Goal: Task Accomplishment & Management: Manage account settings

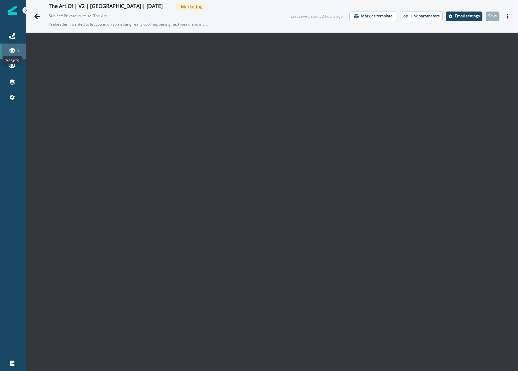
click at [13, 52] on icon at bounding box center [11, 53] width 5 height 2
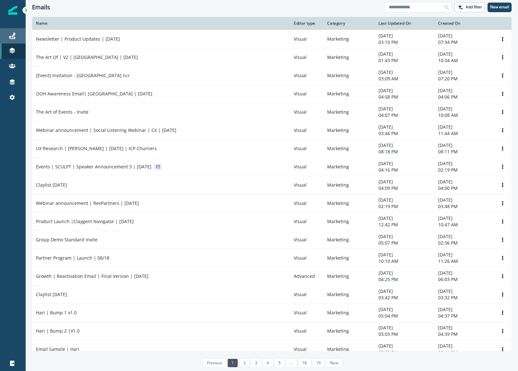
click at [13, 32] on div "Journeys" at bounding box center [13, 36] width 21 height 8
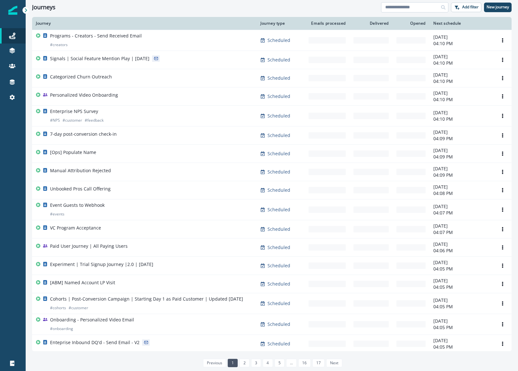
click at [396, 12] on input at bounding box center [414, 7] width 67 height 10
type input "******"
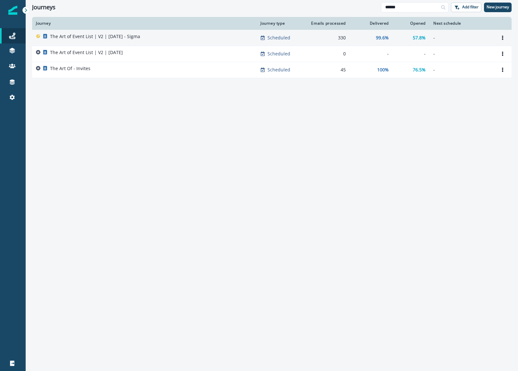
click at [124, 37] on p "The Art of Event List | V2 | [DATE] - Sigma" at bounding box center [95, 36] width 90 height 6
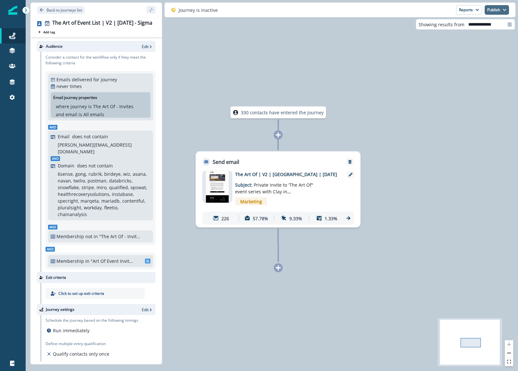
click at [492, 12] on button "Publish" at bounding box center [496, 10] width 24 height 10
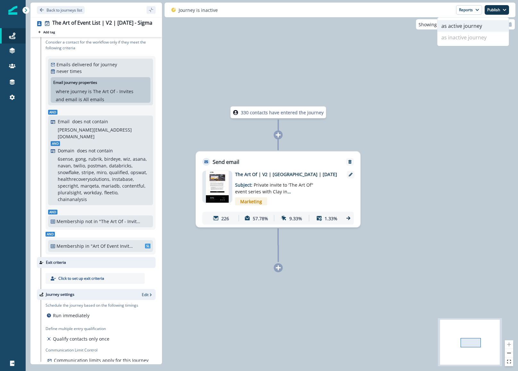
click at [460, 30] on button "as active journey" at bounding box center [472, 26] width 71 height 12
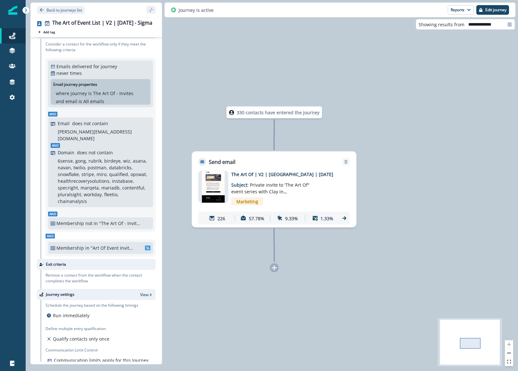
scroll to position [0, 0]
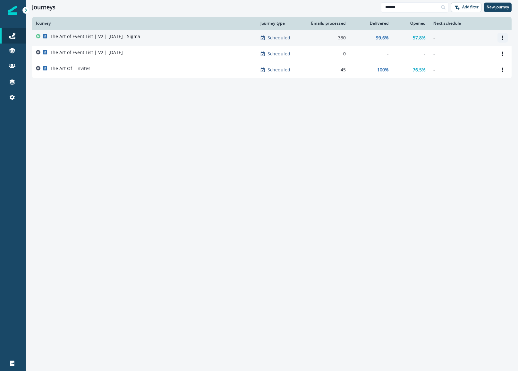
click at [498, 40] on button "Options" at bounding box center [502, 38] width 10 height 10
click at [484, 53] on button "Clone" at bounding box center [471, 53] width 71 height 10
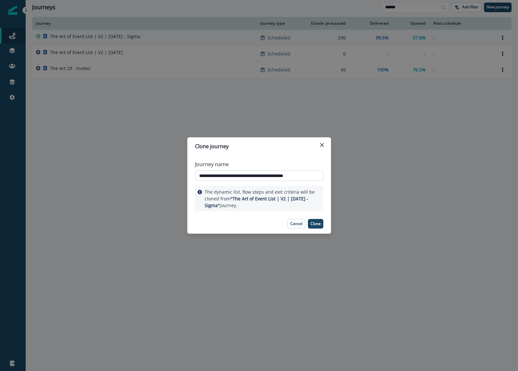
click at [286, 180] on input "**********" at bounding box center [259, 176] width 128 height 10
drag, startPoint x: 308, startPoint y: 177, endPoint x: 293, endPoint y: 176, distance: 15.1
click at [293, 176] on input "**********" at bounding box center [259, 176] width 128 height 10
type input "**********"
click at [320, 224] on p "Clone" at bounding box center [315, 224] width 10 height 4
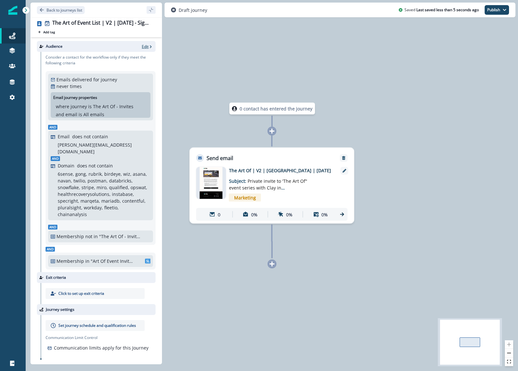
click at [146, 47] on p "Edit" at bounding box center [145, 46] width 7 height 5
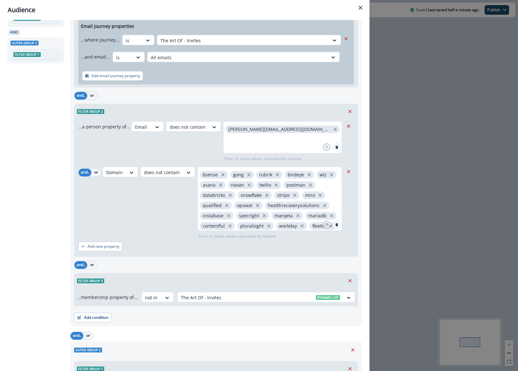
scroll to position [158, 0]
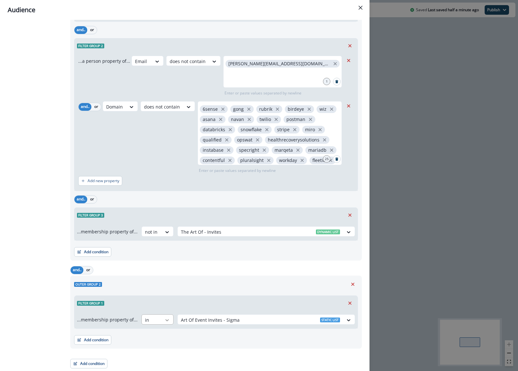
click at [165, 320] on icon at bounding box center [167, 321] width 4 height 2
click at [153, 307] on div "Filter group 1" at bounding box center [215, 303] width 283 height 15
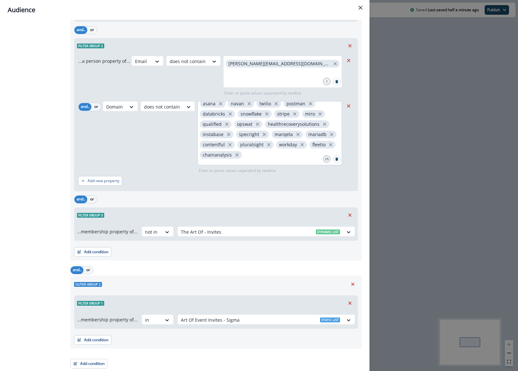
scroll to position [10, 0]
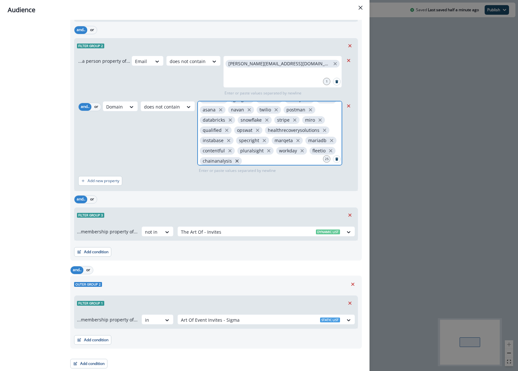
click at [235, 162] on icon "close" at bounding box center [236, 161] width 3 height 3
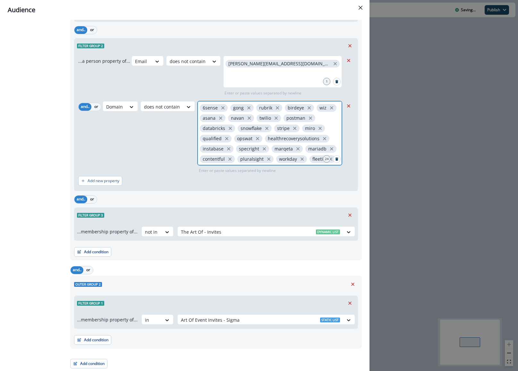
scroll to position [0, 0]
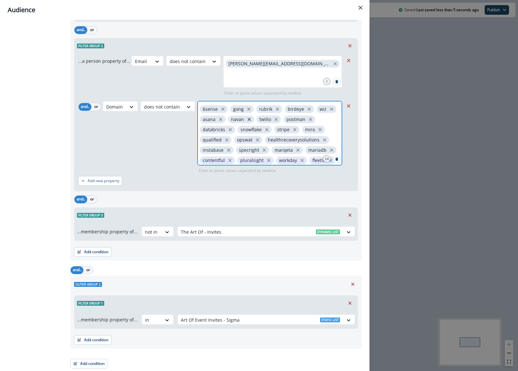
click at [247, 120] on icon "close" at bounding box center [248, 119] width 3 height 3
click at [219, 120] on icon "close" at bounding box center [220, 119] width 3 height 3
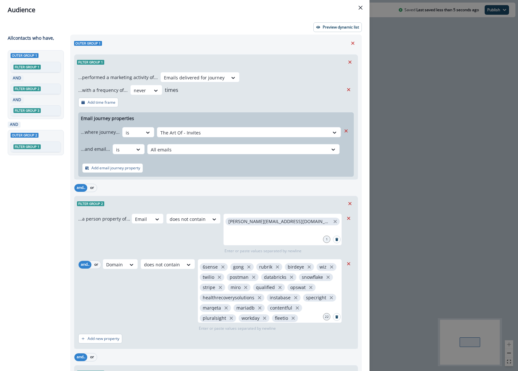
click at [327, 34] on div "Preview dynamic list All contact s who have, Outer group 1 Filter group 1 AND F…" at bounding box center [184, 196] width 369 height 352
drag, startPoint x: 327, startPoint y: 29, endPoint x: 318, endPoint y: 95, distance: 66.2
click at [318, 95] on div "Preview dynamic list All contact s who have, Outer group 1 Filter group 1 AND F…" at bounding box center [184, 196] width 369 height 352
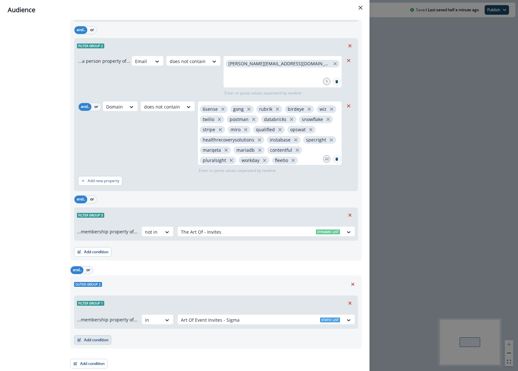
click at [107, 339] on button "Add condition" at bounding box center [92, 341] width 37 height 10
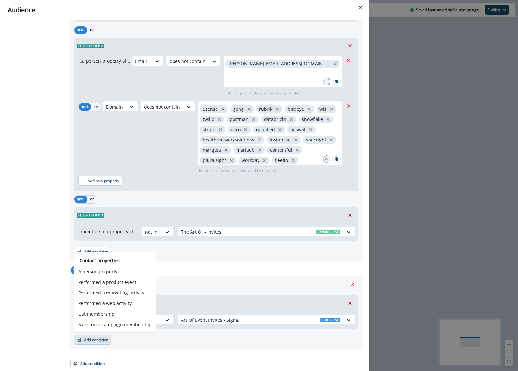
click at [171, 307] on div "Filter group 1" at bounding box center [215, 303] width 283 height 15
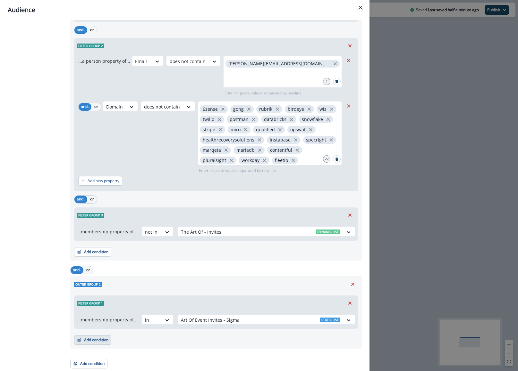
click at [103, 339] on button "Add condition" at bounding box center [92, 341] width 37 height 10
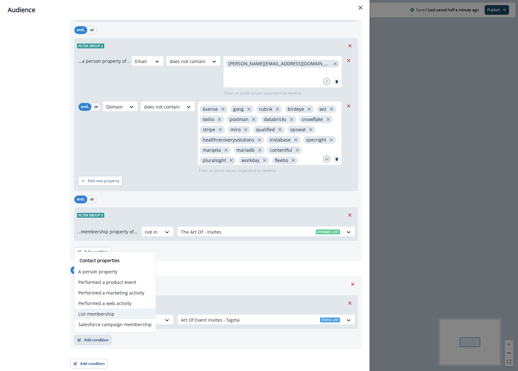
click at [118, 311] on button "List membership" at bounding box center [114, 314] width 81 height 11
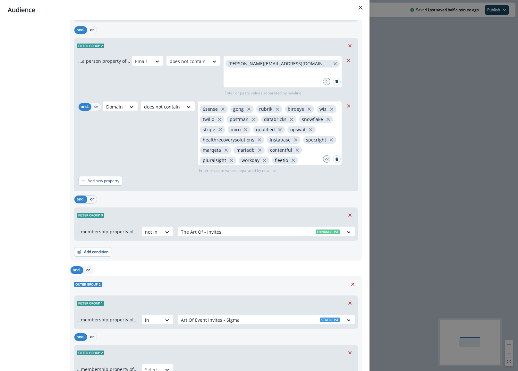
scroll to position [208, 0]
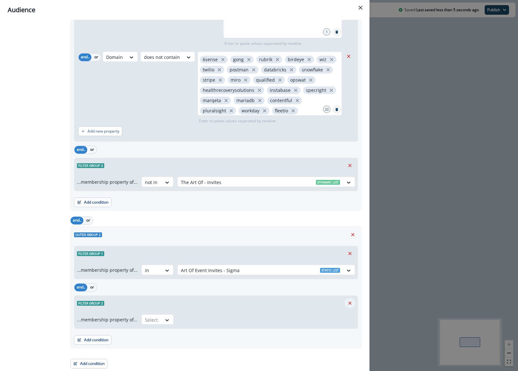
click at [348, 305] on icon "Remove" at bounding box center [350, 304] width 6 height 6
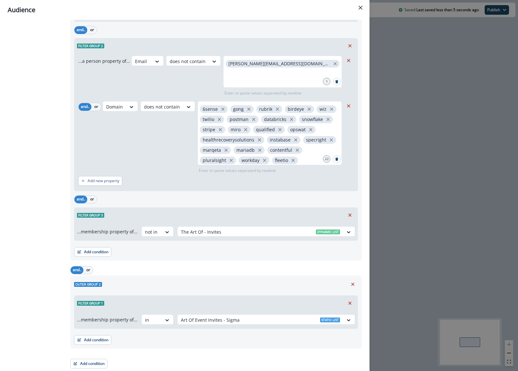
scroll to position [146, 0]
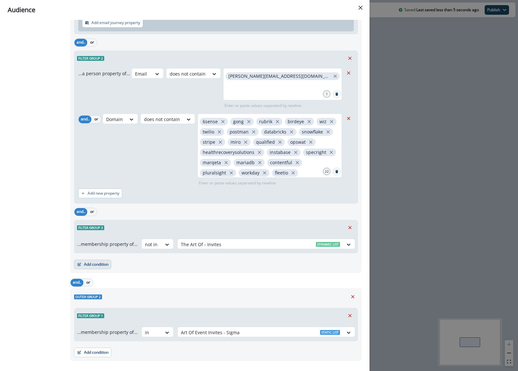
click at [106, 264] on button "Add condition" at bounding box center [92, 265] width 37 height 10
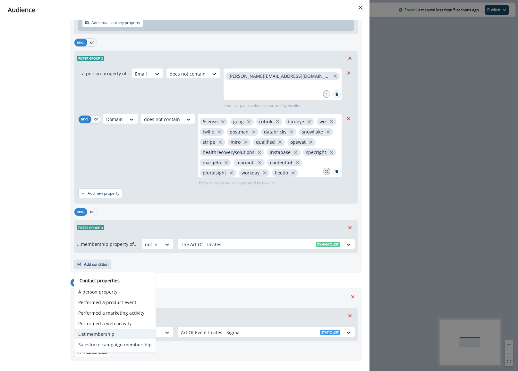
click at [135, 336] on button "List membership" at bounding box center [114, 334] width 81 height 11
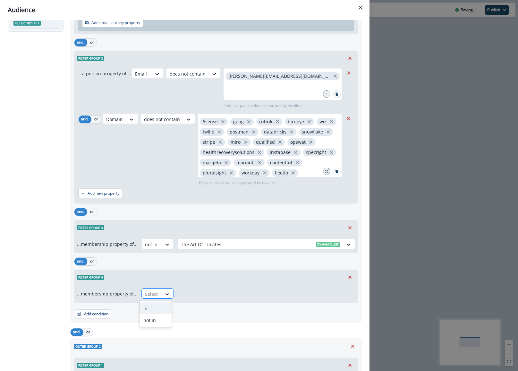
click at [164, 293] on icon at bounding box center [167, 294] width 6 height 6
click at [163, 321] on div "not in" at bounding box center [155, 321] width 32 height 12
click at [197, 297] on div at bounding box center [260, 294] width 159 height 8
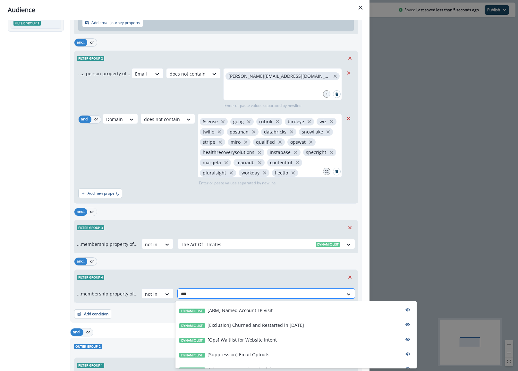
type input "*****"
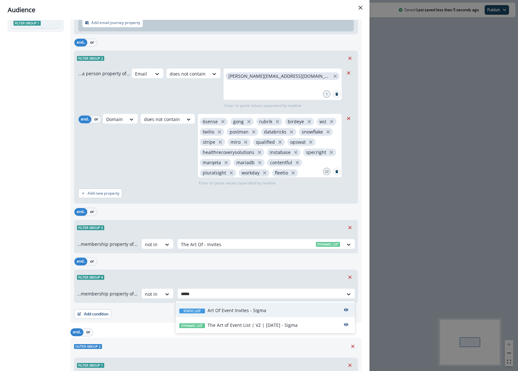
click at [210, 309] on p "Art Of Event Invites - Sigma" at bounding box center [236, 310] width 59 height 7
click at [231, 311] on div "Add condition Contact properties A person property Performed a product event Pe…" at bounding box center [216, 311] width 284 height 16
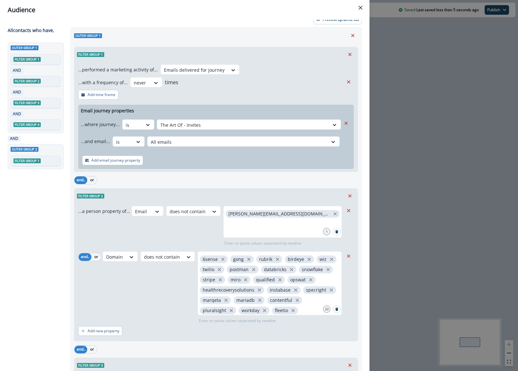
scroll to position [0, 0]
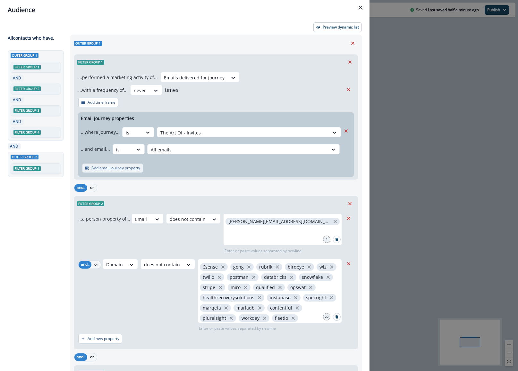
click at [136, 171] on button "Add email journey property" at bounding box center [112, 168] width 61 height 10
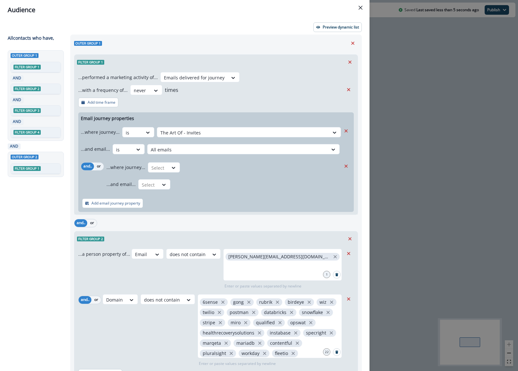
click at [99, 168] on button "or" at bounding box center [99, 167] width 10 height 8
click at [139, 137] on div at bounding box center [132, 133] width 13 height 8
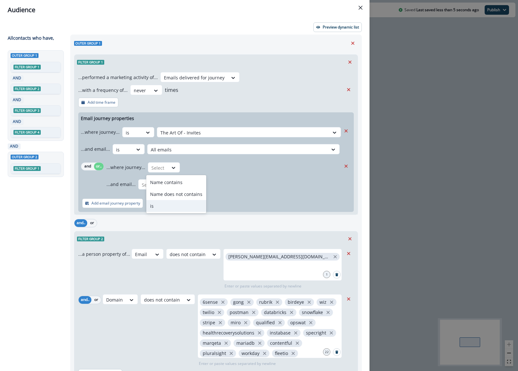
click at [167, 205] on div "is" at bounding box center [176, 206] width 60 height 12
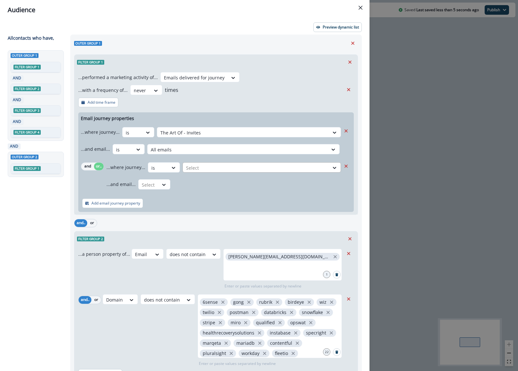
click at [212, 138] on div "Select" at bounding box center [243, 133] width 172 height 11
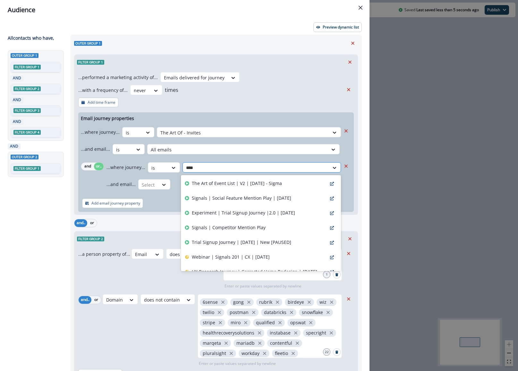
type input "*****"
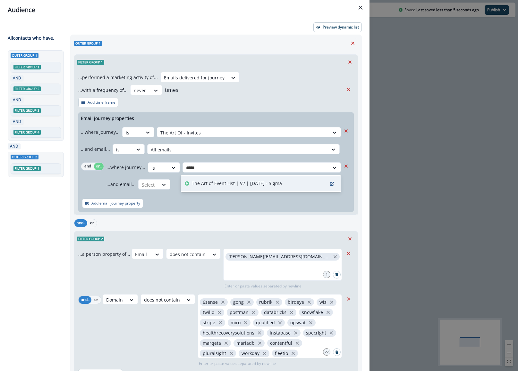
click at [227, 185] on p "The Art of Event List | V2 | [DATE] - Sigma" at bounding box center [237, 183] width 90 height 7
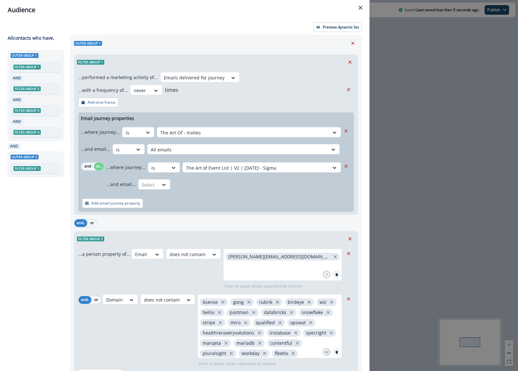
click at [231, 196] on div "Add email journey property" at bounding box center [215, 203] width 275 height 17
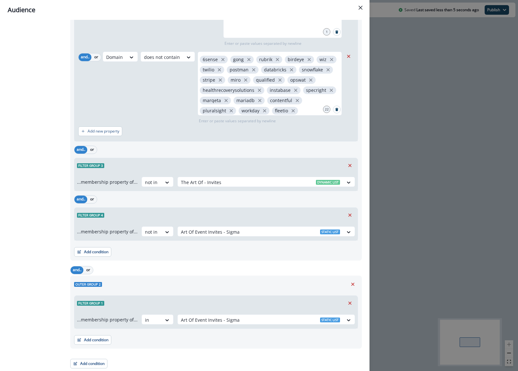
click at [277, 282] on div "Outer group 2" at bounding box center [216, 285] width 284 height 10
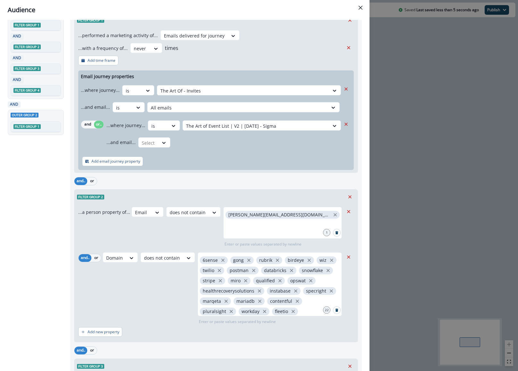
scroll to position [0, 0]
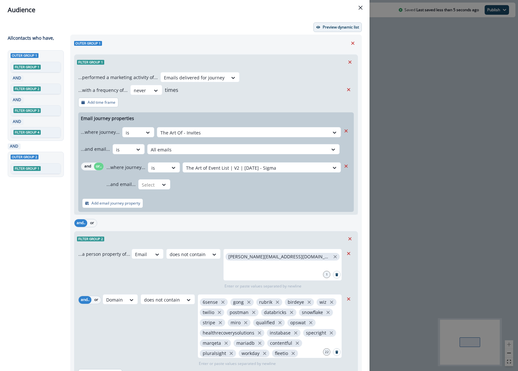
click at [323, 30] on button "Preview dynamic list" at bounding box center [337, 27] width 48 height 10
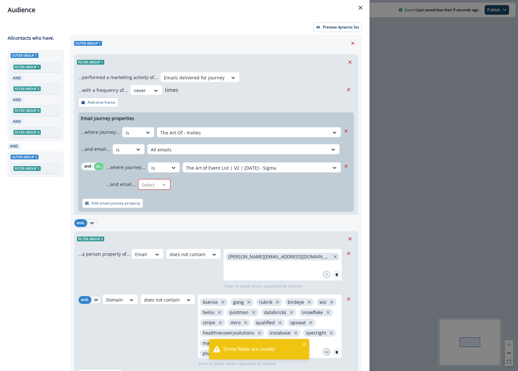
click at [164, 184] on icon at bounding box center [164, 185] width 6 height 6
click at [170, 220] on div "is" at bounding box center [167, 223] width 60 height 12
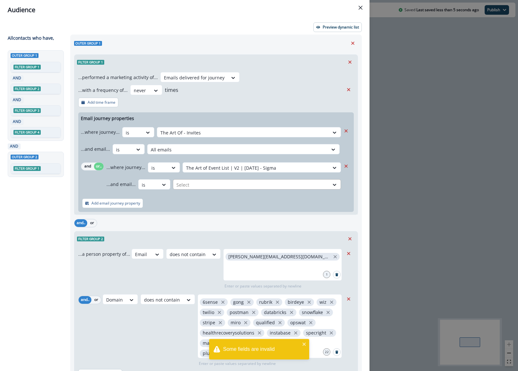
click at [197, 137] on div at bounding box center [242, 133] width 165 height 8
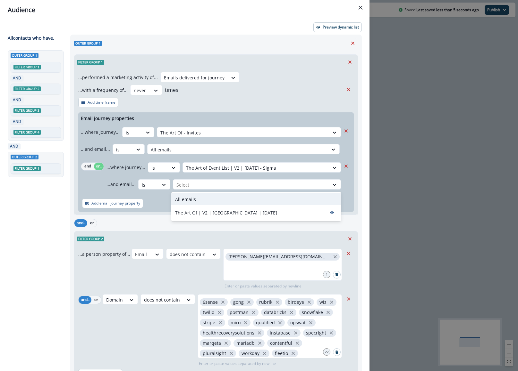
click at [200, 200] on div "All emails" at bounding box center [256, 200] width 170 height 12
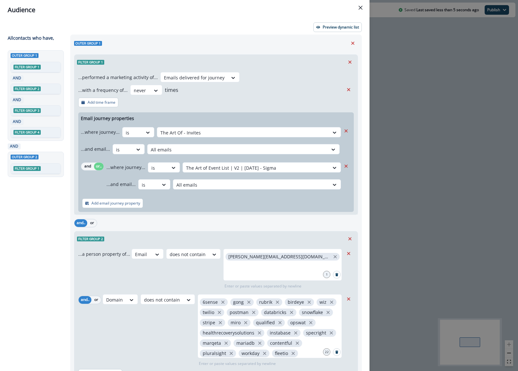
click at [242, 63] on div "Filter group 1" at bounding box center [215, 62] width 283 height 15
click at [317, 30] on button "Preview dynamic list" at bounding box center [337, 27] width 48 height 10
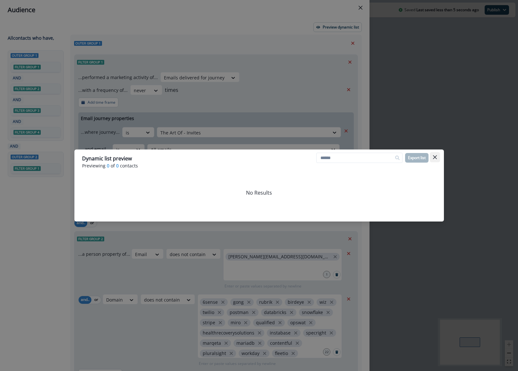
click at [438, 158] on button "Close" at bounding box center [435, 157] width 10 height 10
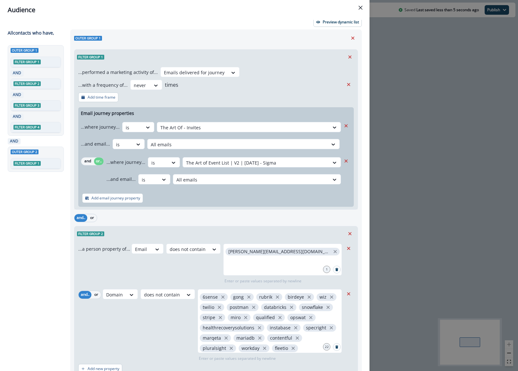
scroll to position [6, 0]
click at [99, 162] on button "or.." at bounding box center [99, 161] width 10 height 8
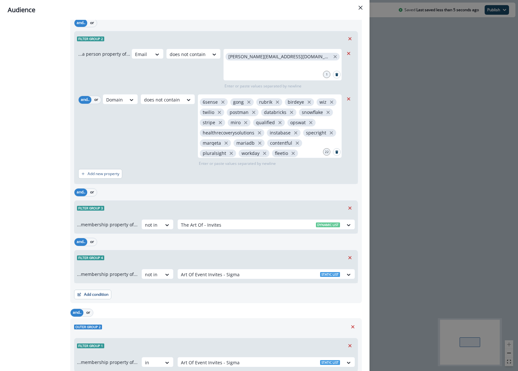
scroll to position [243, 0]
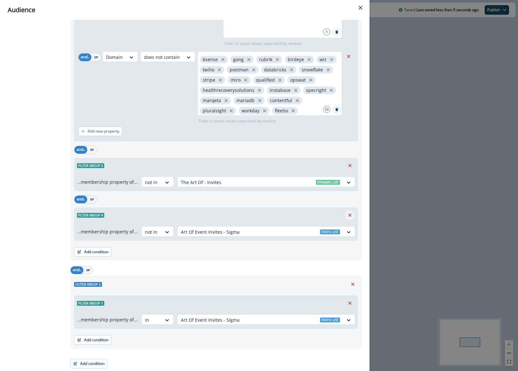
click at [351, 218] on button "Remove" at bounding box center [350, 216] width 10 height 10
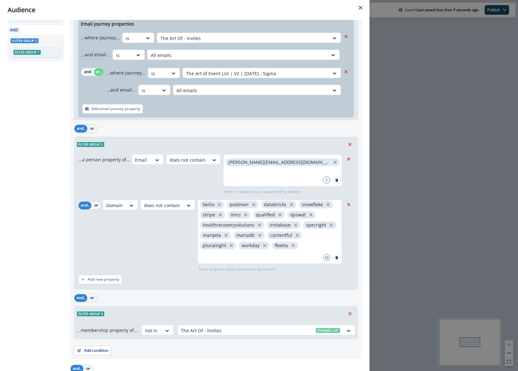
scroll to position [193, 0]
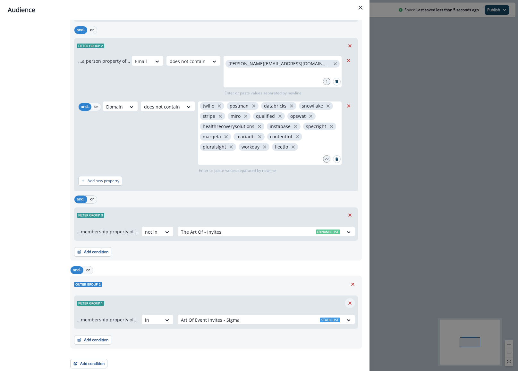
click at [348, 305] on icon "Remove" at bounding box center [350, 304] width 6 height 6
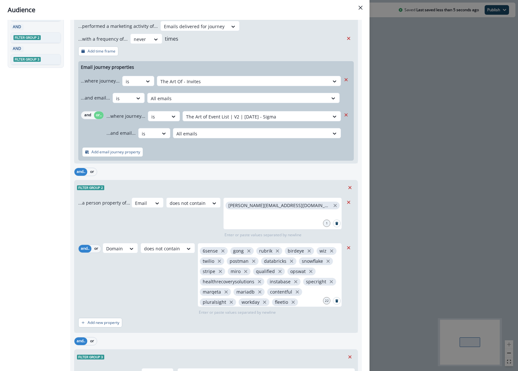
scroll to position [0, 0]
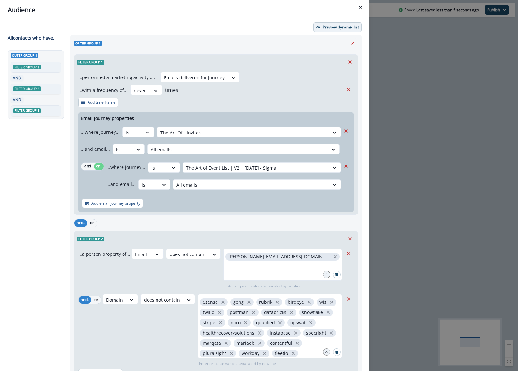
click at [334, 29] on p "Preview dynamic list" at bounding box center [340, 27] width 36 height 4
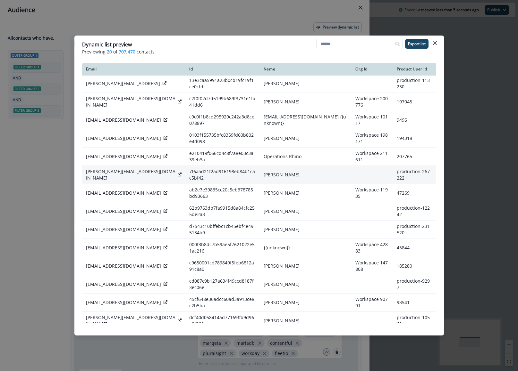
scroll to position [51, 0]
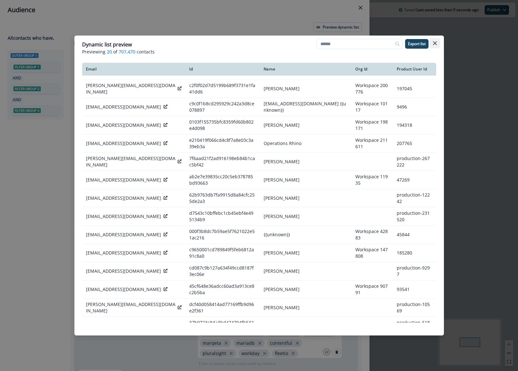
click at [436, 43] on icon "Close" at bounding box center [435, 43] width 4 height 4
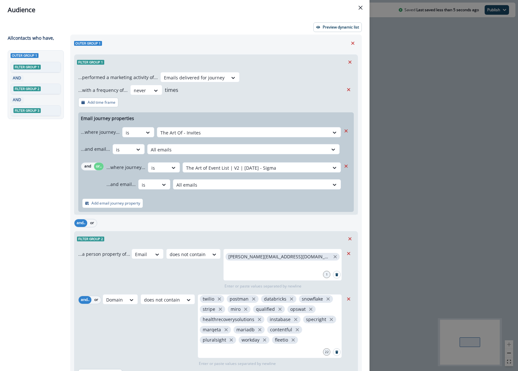
scroll to position [105, 0]
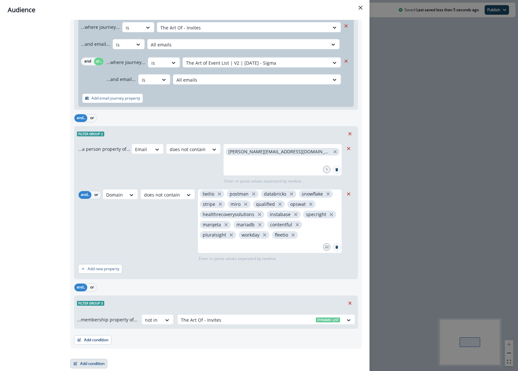
click at [106, 365] on button "Add condition" at bounding box center [88, 364] width 37 height 10
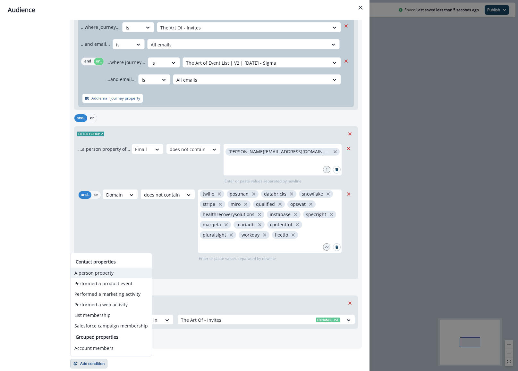
click at [115, 276] on button "A person property" at bounding box center [111, 273] width 81 height 11
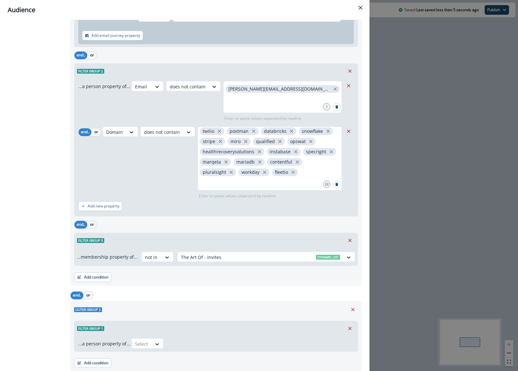
scroll to position [191, 0]
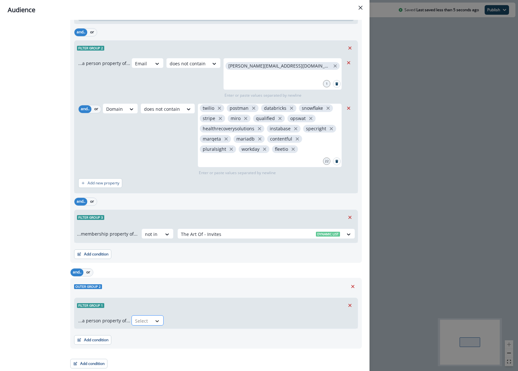
click at [154, 318] on icon at bounding box center [157, 321] width 6 height 6
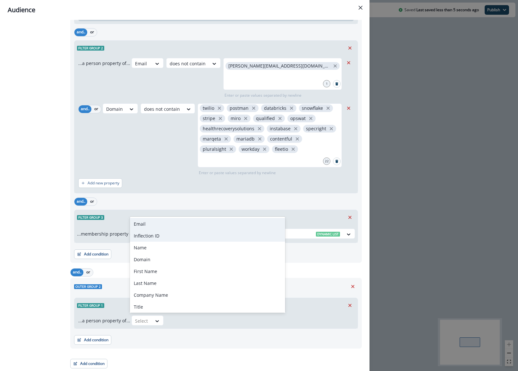
click at [159, 229] on div "Email" at bounding box center [207, 224] width 155 height 12
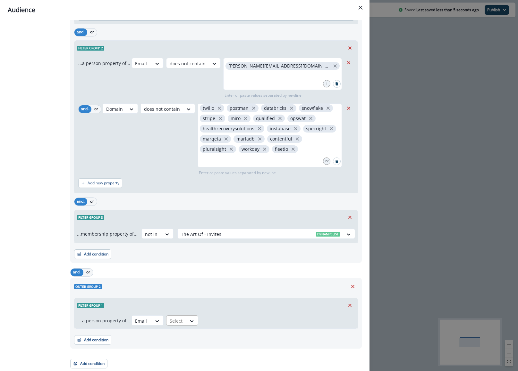
click at [183, 319] on div "Select" at bounding box center [176, 321] width 20 height 11
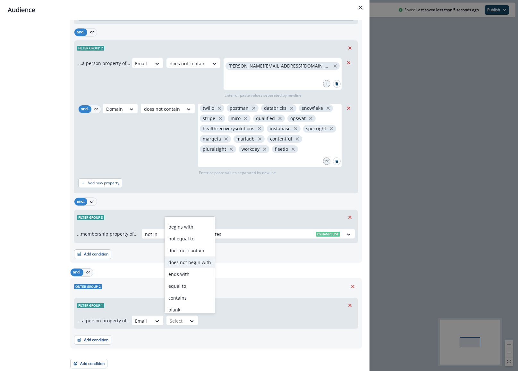
scroll to position [21, 0]
click at [194, 283] on div "equal to" at bounding box center [189, 286] width 50 height 12
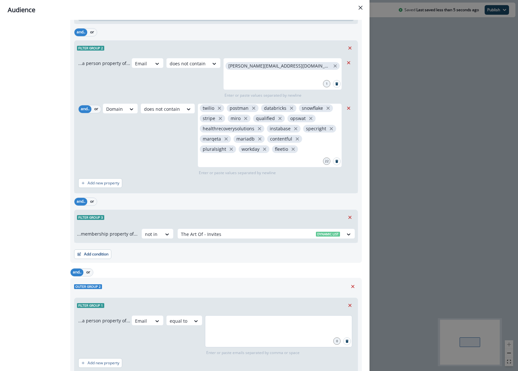
click at [224, 333] on div at bounding box center [278, 332] width 147 height 32
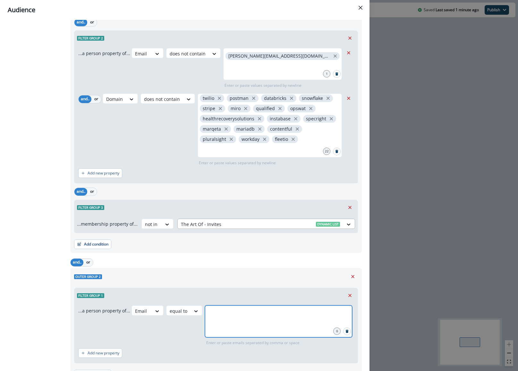
scroll to position [236, 0]
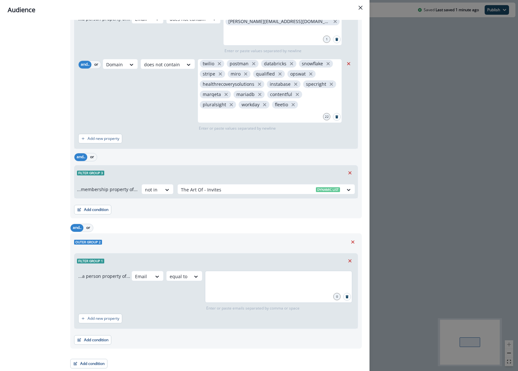
click at [250, 287] on div at bounding box center [278, 287] width 147 height 32
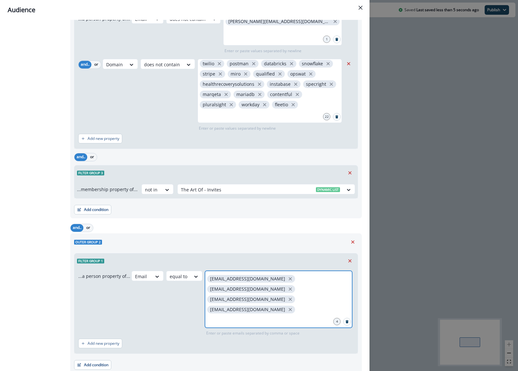
click at [304, 314] on input "text" at bounding box center [278, 320] width 145 height 13
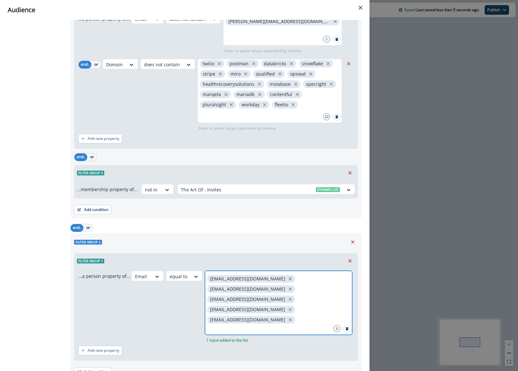
click at [295, 324] on input "text" at bounding box center [278, 330] width 145 height 13
click at [277, 334] on input "text" at bounding box center [278, 340] width 145 height 13
click at [293, 327] on div "tdambrosio@navan.com vzakiyan@navan.com vsaripella@navan.com kchessman@navan.co…" at bounding box center [278, 303] width 147 height 64
click at [293, 345] on input "text" at bounding box center [278, 351] width 145 height 13
click at [301, 355] on input "text" at bounding box center [278, 361] width 145 height 13
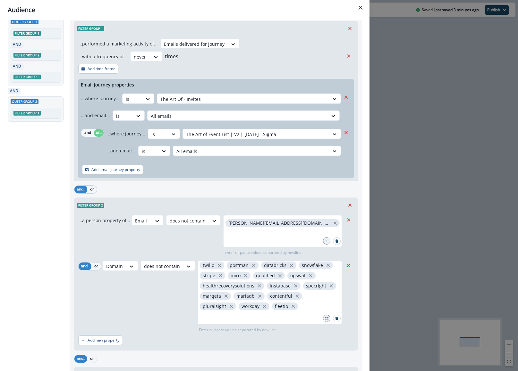
scroll to position [0, 0]
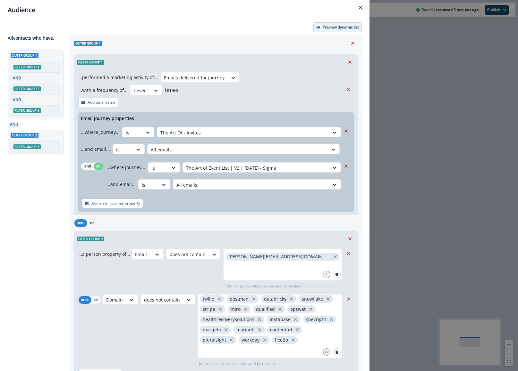
click at [331, 29] on p "Preview dynamic list" at bounding box center [340, 27] width 36 height 4
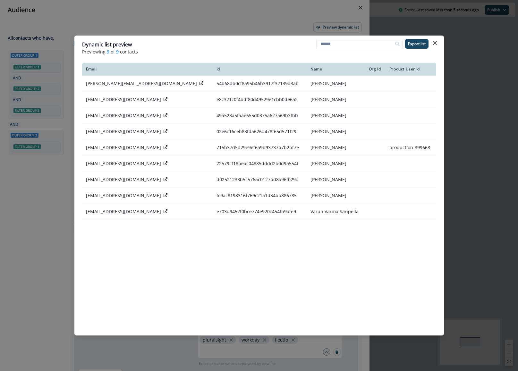
click at [50, 284] on div "Dynamic list preview Previewing 9 of 9 contacts Export list Email Id Name Org I…" at bounding box center [259, 185] width 518 height 371
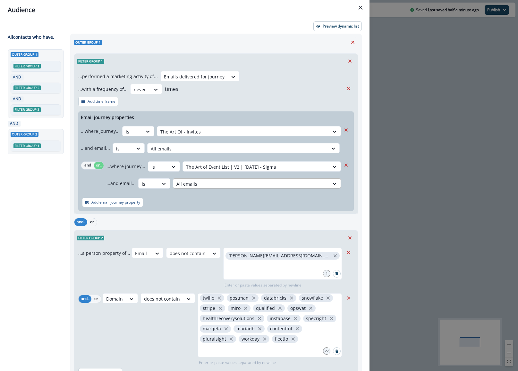
scroll to position [2, 0]
click at [323, 30] on div "Preview dynamic list All contact s who have, Outer group 1 Filter group 1 AND F…" at bounding box center [184, 196] width 369 height 352
click at [323, 28] on button "Preview dynamic list" at bounding box center [337, 26] width 48 height 10
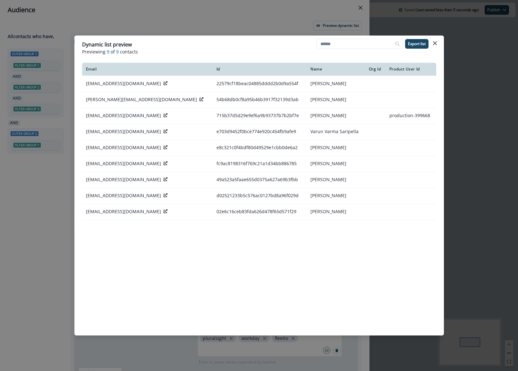
click at [220, 28] on div "Dynamic list preview Previewing 9 of 9 contacts Export list Email Id Name Org I…" at bounding box center [259, 185] width 518 height 371
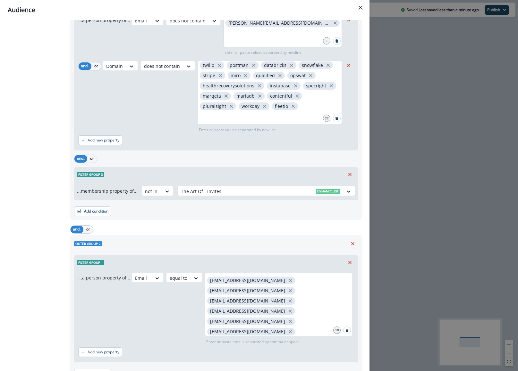
scroll to position [268, 0]
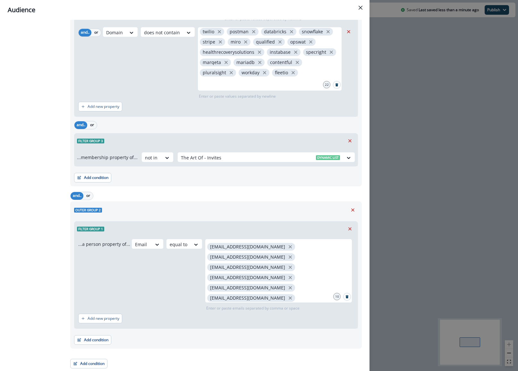
click at [420, 222] on div "Audience Preview dynamic list All contact s who have, Outer group 1 Filter grou…" at bounding box center [259, 185] width 518 height 371
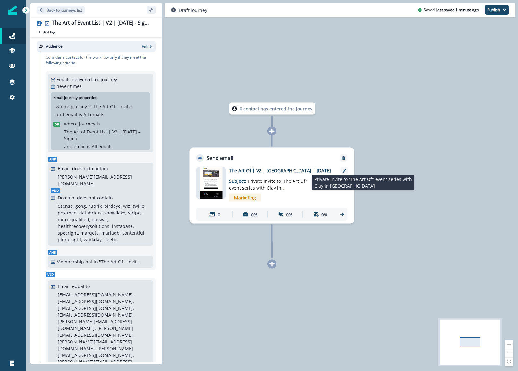
click at [290, 183] on span "Private invite to 'The Art Of" event series with Clay in [GEOGRAPHIC_DATA]" at bounding box center [268, 188] width 78 height 20
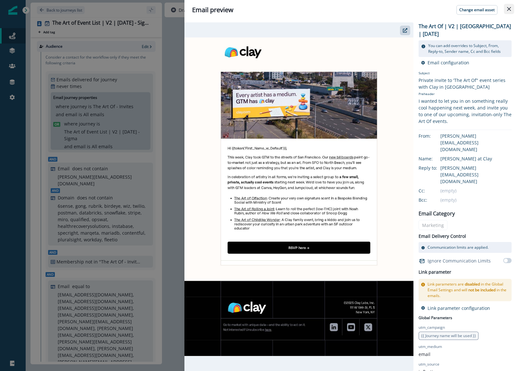
click at [509, 6] on button "Close" at bounding box center [509, 9] width 10 height 10
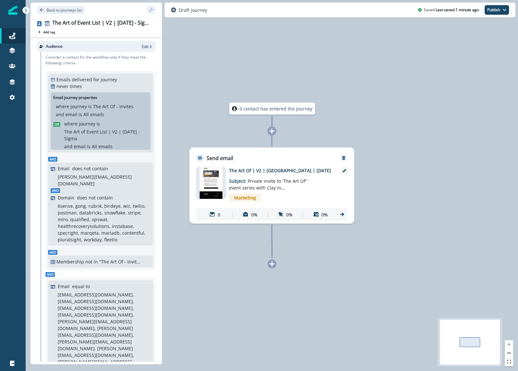
click at [105, 315] on p "tdambrosio@navan.com, vzakiyan@navan.com, vsaripella@navan.com, kchessman@navan…" at bounding box center [103, 336] width 91 height 88
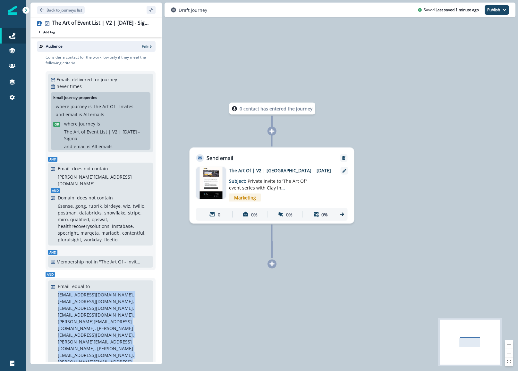
click at [105, 315] on p "tdambrosio@navan.com, vzakiyan@navan.com, vsaripella@navan.com, kchessman@navan…" at bounding box center [103, 336] width 91 height 88
click at [87, 315] on p "tdambrosio@navan.com, vzakiyan@navan.com, vsaripella@navan.com, kchessman@navan…" at bounding box center [103, 336] width 91 height 88
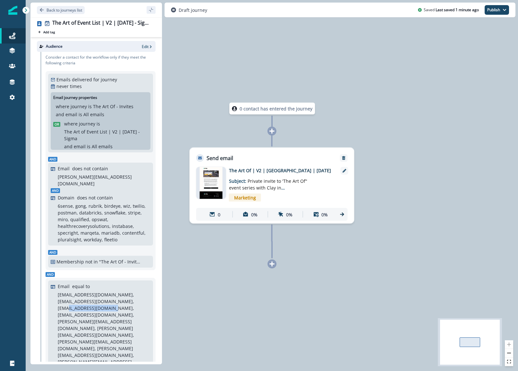
drag, startPoint x: 57, startPoint y: 309, endPoint x: 107, endPoint y: 308, distance: 50.0
click at [107, 308] on p "tdambrosio@navan.com, vzakiyan@navan.com, vsaripella@navan.com, kchessman@navan…" at bounding box center [103, 336] width 91 height 88
copy p "[EMAIL_ADDRESS][DOMAIN_NAME]"
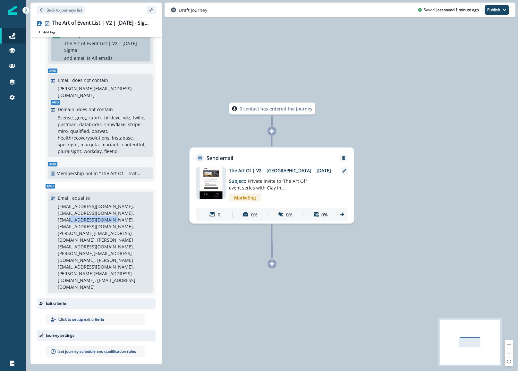
scroll to position [0, 0]
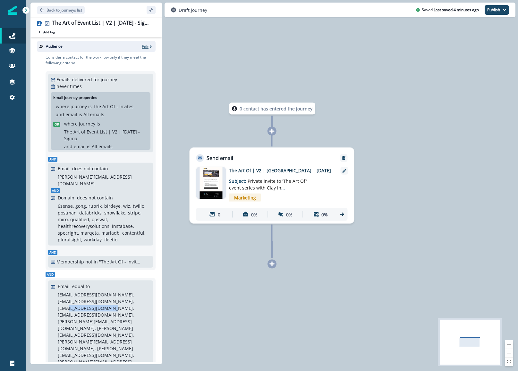
click at [145, 49] on p "Edit" at bounding box center [145, 46] width 7 height 5
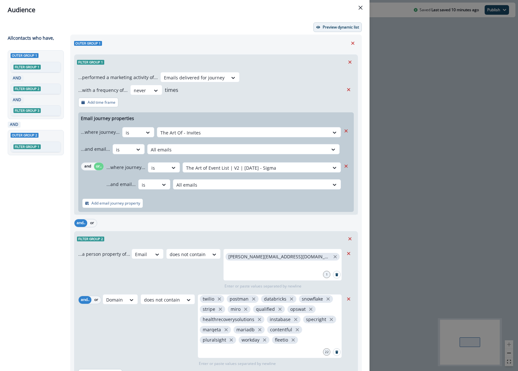
click at [338, 26] on p "Preview dynamic list" at bounding box center [340, 27] width 36 height 4
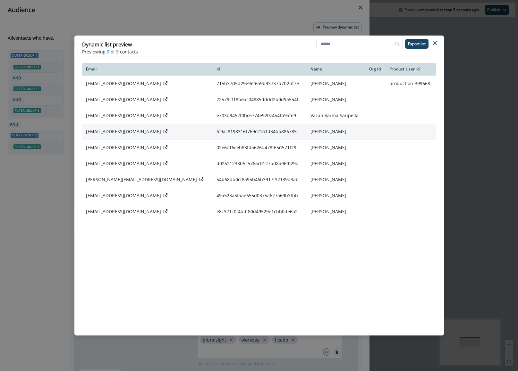
click at [110, 130] on p "[EMAIL_ADDRESS][DOMAIN_NAME]" at bounding box center [123, 132] width 75 height 6
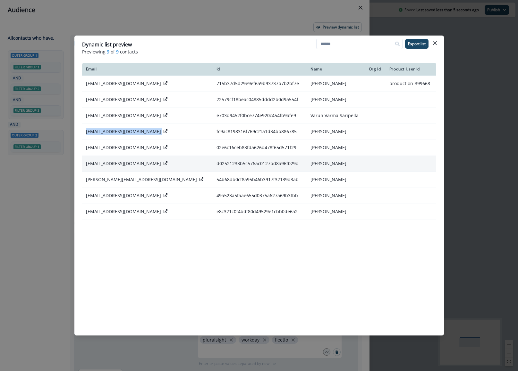
copy div "[EMAIL_ADDRESS][DOMAIN_NAME]"
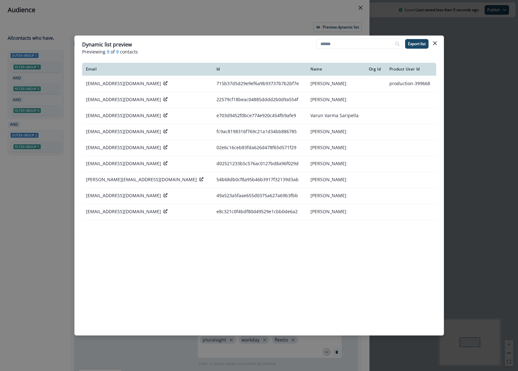
click at [477, 181] on div "Dynamic list preview Previewing 9 of 9 contacts Export list Email Id Name Org I…" at bounding box center [259, 185] width 518 height 371
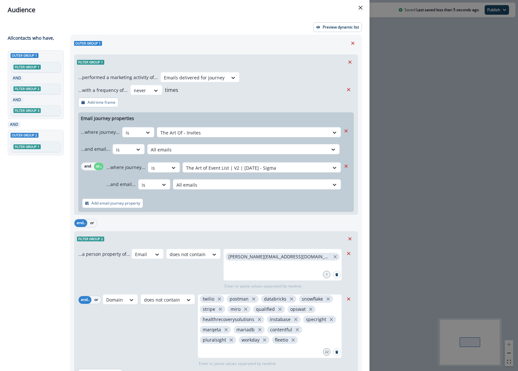
click at [411, 160] on div "Audience Preview dynamic list All contact s who have, Outer group 1 Filter grou…" at bounding box center [259, 185] width 518 height 371
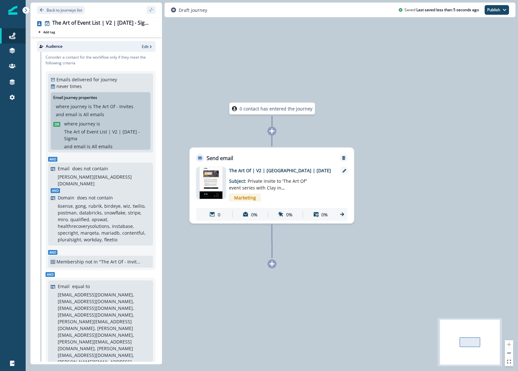
click at [268, 172] on p "The Art Of | V2 | [GEOGRAPHIC_DATA] | [DATE]" at bounding box center [280, 170] width 103 height 7
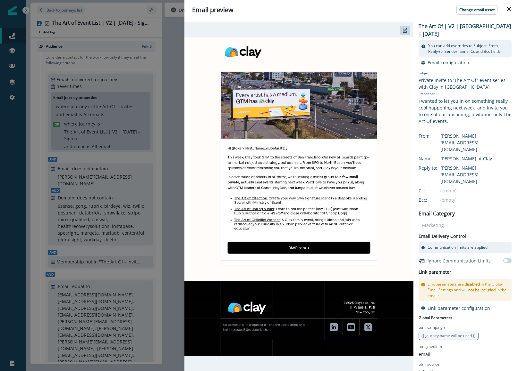
scroll to position [8, 0]
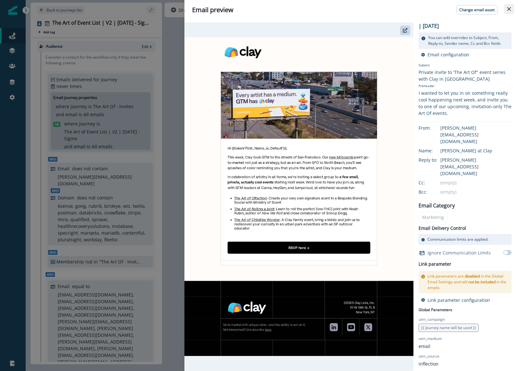
click at [505, 9] on button "Close" at bounding box center [509, 9] width 10 height 10
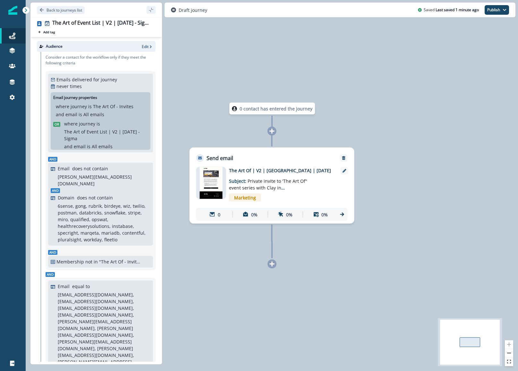
click at [461, 184] on div "0 contact has entered the journey Send email Email asset changed, journey repor…" at bounding box center [272, 185] width 492 height 371
click at [494, 13] on button "Publish" at bounding box center [496, 10] width 24 height 10
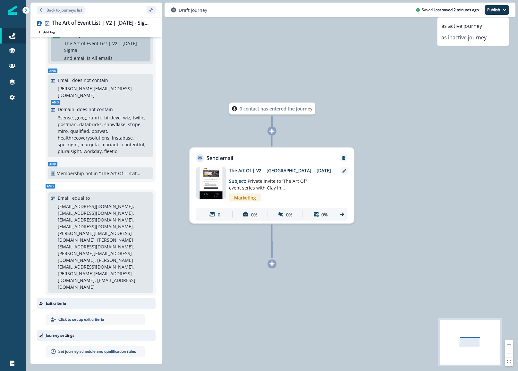
click at [100, 330] on div "Journey settings" at bounding box center [96, 335] width 119 height 11
click at [68, 333] on p "Journey settings" at bounding box center [60, 336] width 29 height 6
click at [76, 349] on p "Set journey schedule and qualification rules" at bounding box center [97, 352] width 78 height 6
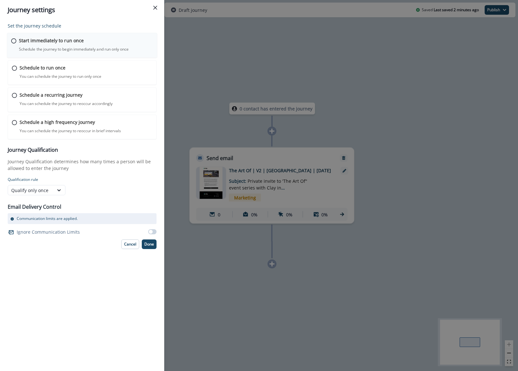
click at [54, 49] on p "Schedule the journey to begin immediately and run only once" at bounding box center [74, 49] width 110 height 6
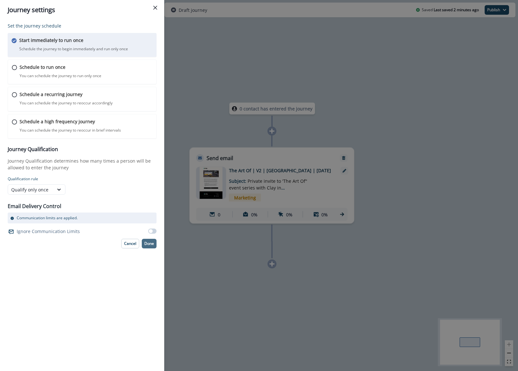
click at [147, 241] on button "Done" at bounding box center [149, 244] width 15 height 10
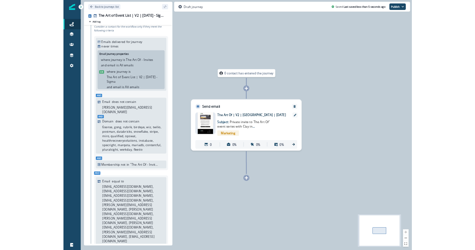
scroll to position [100, 0]
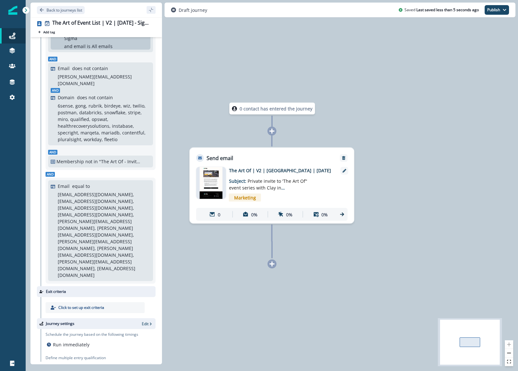
click at [502, 15] on div "Draft journey Saved Last saved less than 5 seconds ago Publish as active journe…" at bounding box center [339, 10] width 351 height 15
click at [501, 13] on button "Publish" at bounding box center [496, 10] width 24 height 10
click at [497, 23] on button "as active journey" at bounding box center [472, 26] width 71 height 12
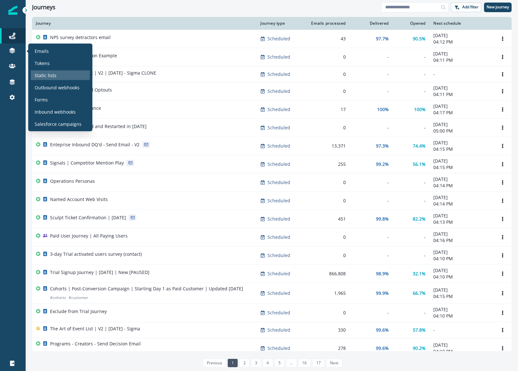
click at [54, 78] on p "Static lists" at bounding box center [46, 75] width 22 height 7
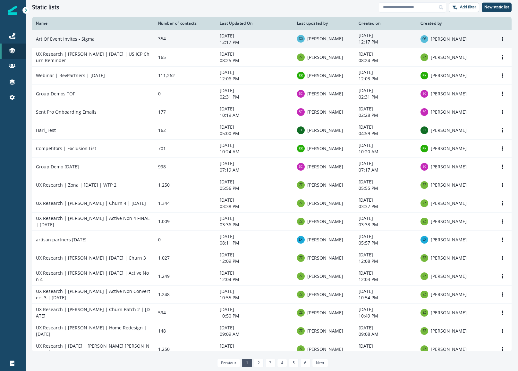
click at [96, 45] on td "Art Of Event Invites - Sigma" at bounding box center [93, 39] width 122 height 18
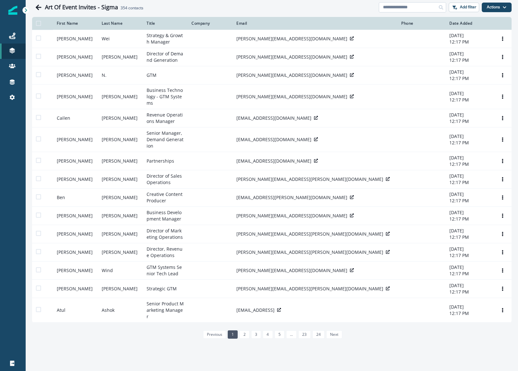
click at [391, 11] on input at bounding box center [412, 7] width 67 height 10
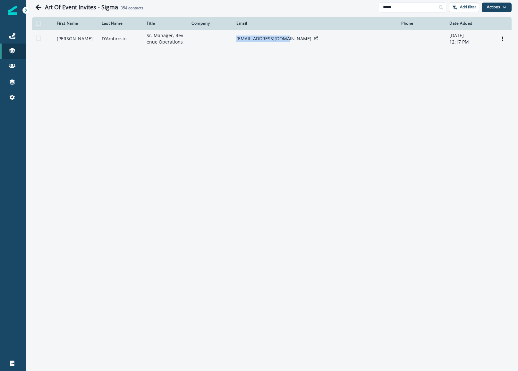
drag, startPoint x: 234, startPoint y: 40, endPoint x: 284, endPoint y: 43, distance: 50.4
click at [284, 43] on td "[EMAIL_ADDRESS][DOMAIN_NAME]" at bounding box center [314, 39] width 165 height 18
copy p "[EMAIL_ADDRESS][DOMAIN_NAME]"
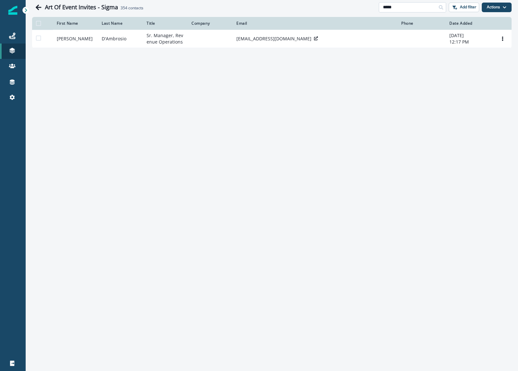
click at [396, 9] on input "*****" at bounding box center [412, 7] width 67 height 10
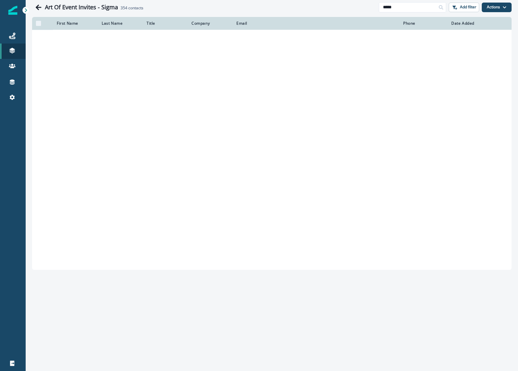
type input "*****"
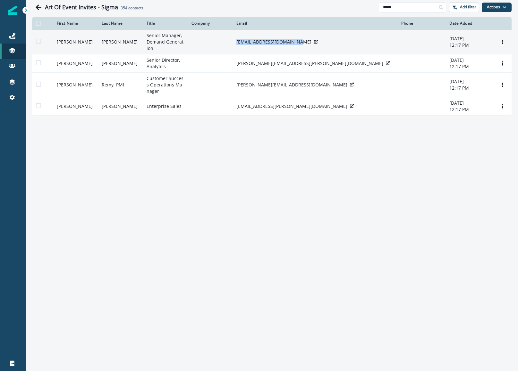
drag, startPoint x: 236, startPoint y: 42, endPoint x: 296, endPoint y: 44, distance: 60.0
click at [296, 44] on p "[EMAIL_ADDRESS][DOMAIN_NAME]" at bounding box center [273, 42] width 75 height 6
copy p "[EMAIL_ADDRESS][DOMAIN_NAME]"
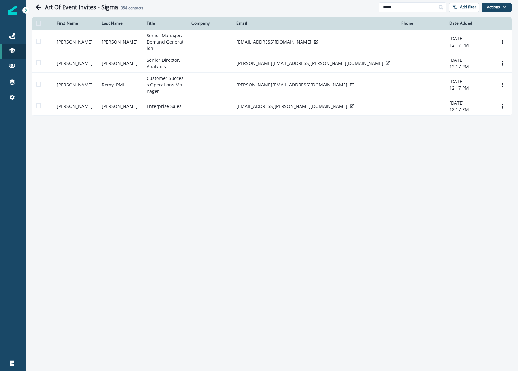
click at [211, 131] on div "Art Of Event Invites - Sigma 354 contacts ***** Add filter Actions Add contacts…" at bounding box center [272, 185] width 492 height 371
click at [401, 9] on input "*****" at bounding box center [412, 7] width 67 height 10
type input "*********"
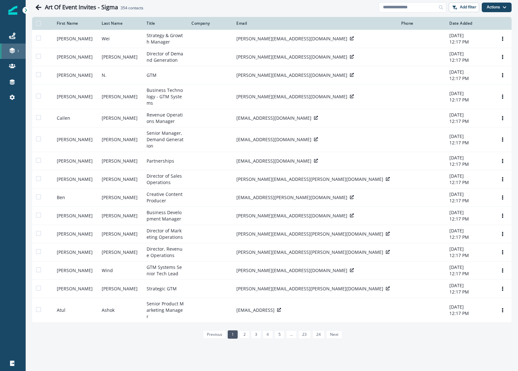
click at [11, 47] on icon at bounding box center [12, 50] width 6 height 6
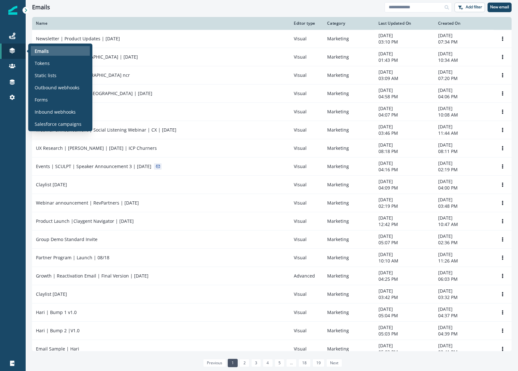
click at [49, 55] on div "Emails" at bounding box center [60, 51] width 59 height 10
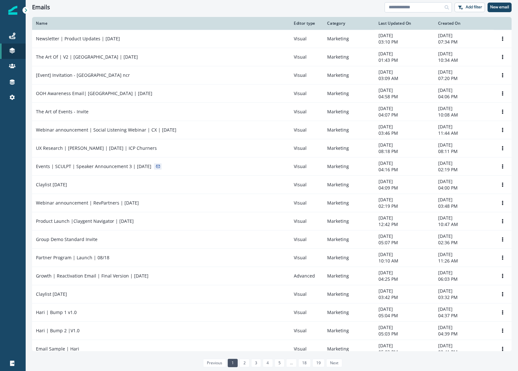
click at [400, 11] on input at bounding box center [417, 7] width 67 height 10
type input "******"
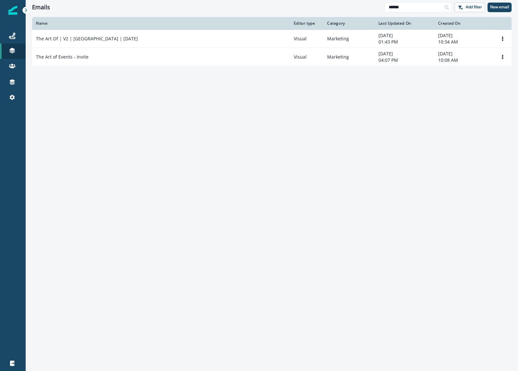
click at [17, 26] on div "Journeys Emails Tokens Static lists Outbound webhooks Forms Inbound webhooks Sa…" at bounding box center [13, 67] width 26 height 92
click at [17, 32] on div "Journeys" at bounding box center [13, 36] width 21 height 8
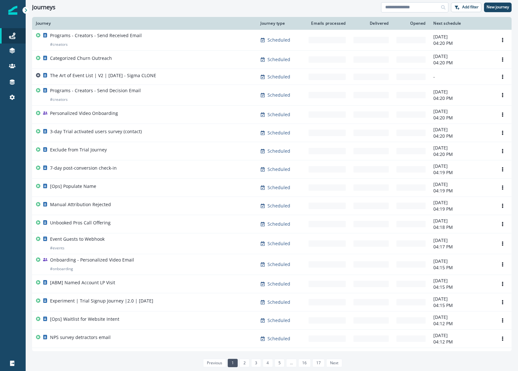
click at [395, 10] on input at bounding box center [414, 7] width 67 height 10
type input "******"
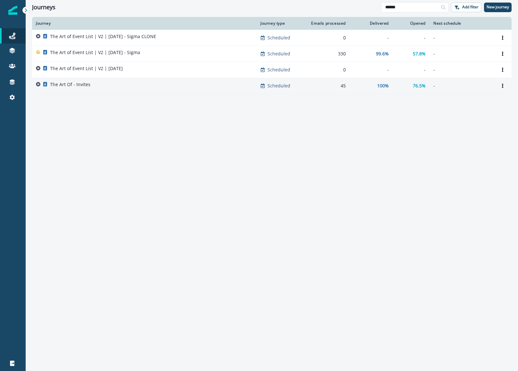
click at [124, 84] on div "The Art Of - Invites" at bounding box center [144, 85] width 217 height 9
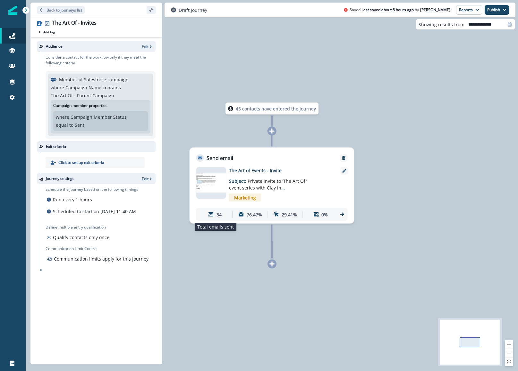
click at [218, 214] on p "34" at bounding box center [218, 214] width 5 height 7
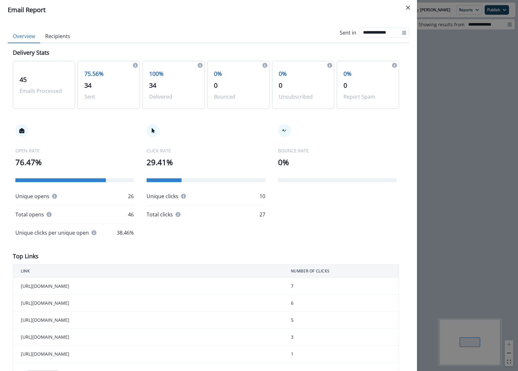
click at [63, 38] on button "Recipients" at bounding box center [57, 36] width 35 height 13
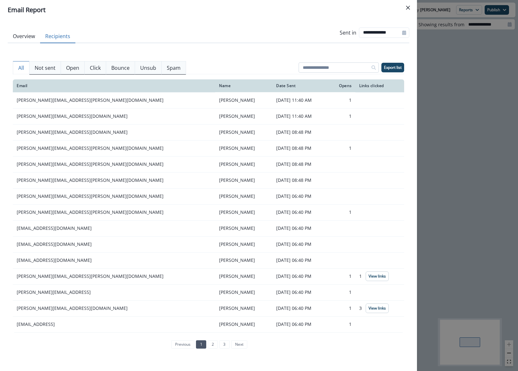
click at [308, 72] on input at bounding box center [338, 68] width 80 height 10
type input "***"
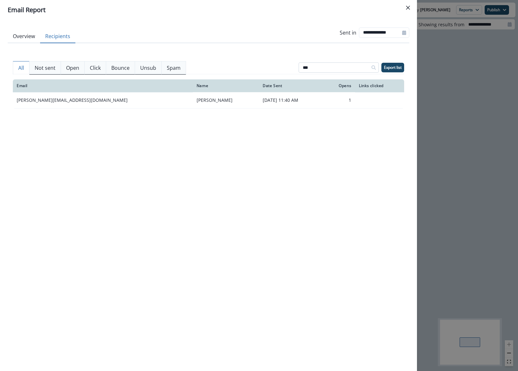
type input "***"
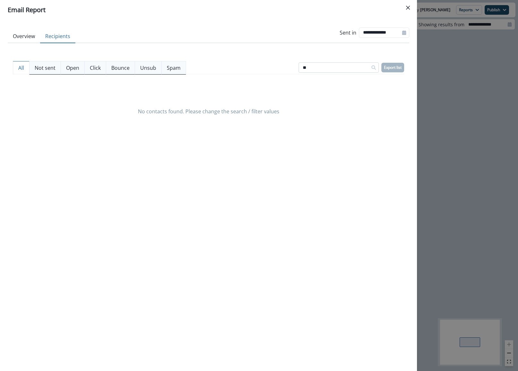
type input "***"
type input "****"
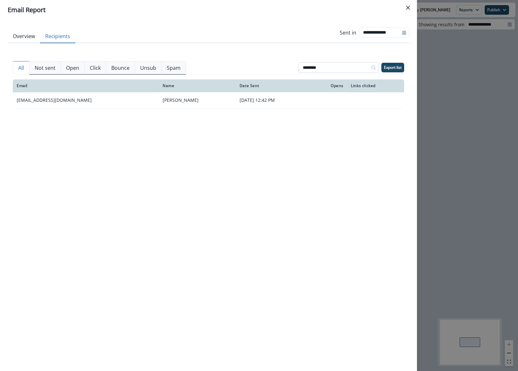
type input "********"
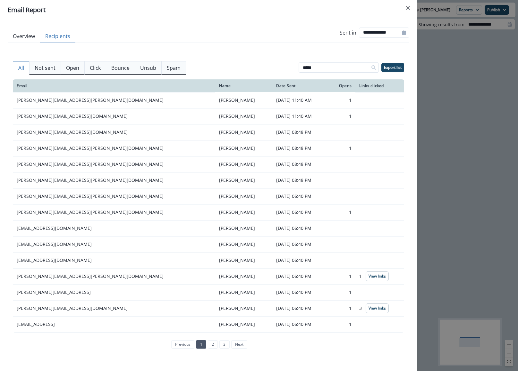
type input "*****"
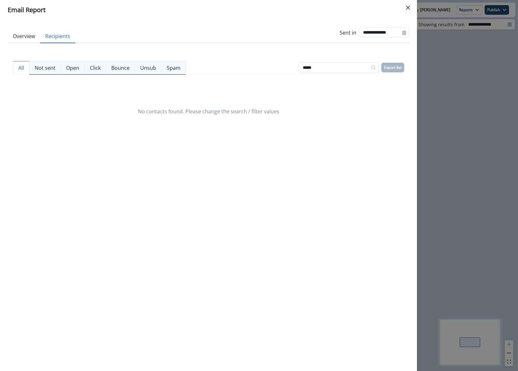
click at [28, 12] on div "Email Report" at bounding box center [208, 10] width 401 height 10
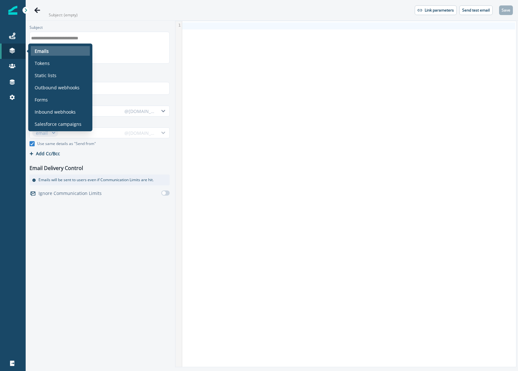
click at [47, 52] on p "Emails" at bounding box center [42, 51] width 14 height 7
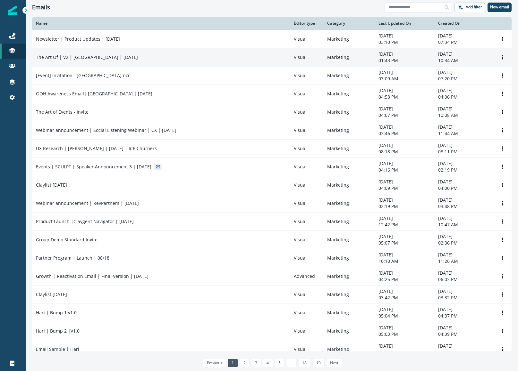
click at [101, 55] on p "The Art Of | V2 | [GEOGRAPHIC_DATA] | [DATE]" at bounding box center [87, 57] width 102 height 6
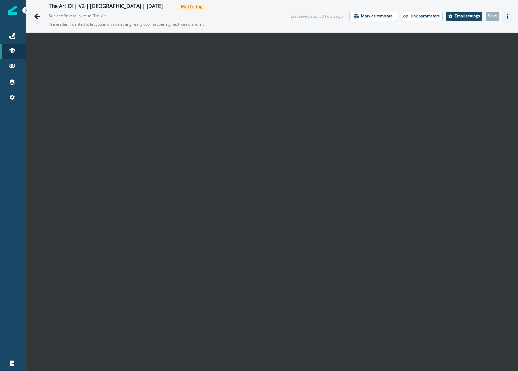
click at [509, 17] on button "Actions" at bounding box center [507, 17] width 10 height 10
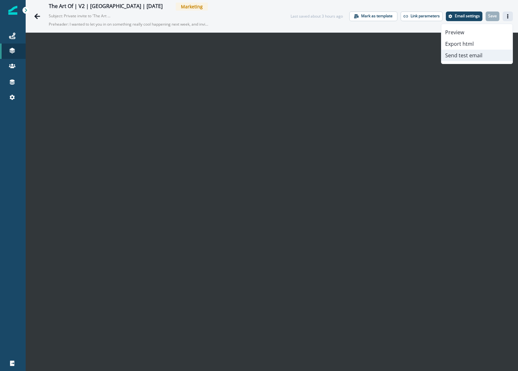
click at [495, 54] on button "Send test email" at bounding box center [476, 56] width 71 height 12
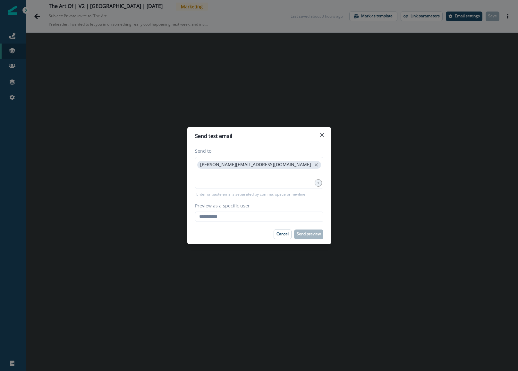
click at [252, 223] on div "Send to jessica.jin@clay.com 1 Enter or paste emails separated by comma, space …" at bounding box center [259, 184] width 144 height 79
click at [253, 218] on input "Preview as a specific user" at bounding box center [259, 217] width 128 height 10
paste input "**********"
type input "**********"
click at [307, 236] on p "Send preview" at bounding box center [308, 234] width 24 height 4
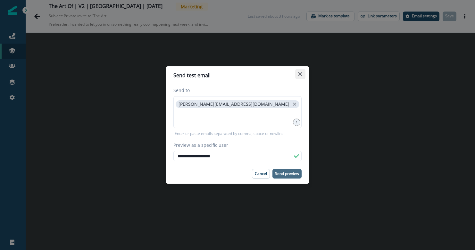
click at [302, 76] on icon "Close" at bounding box center [300, 74] width 4 height 4
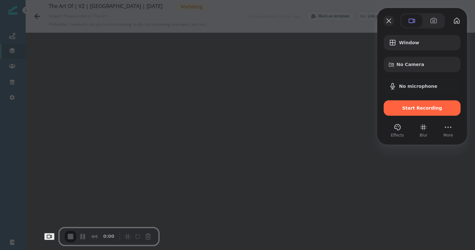
click at [385, 22] on button "Close" at bounding box center [389, 21] width 10 height 10
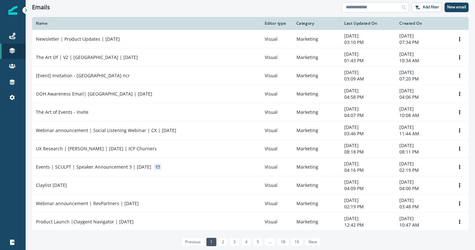
click at [376, 4] on input at bounding box center [375, 7] width 67 height 10
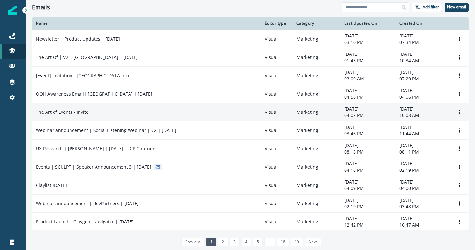
click at [87, 117] on td "The Art of Events - Invite" at bounding box center [146, 112] width 229 height 18
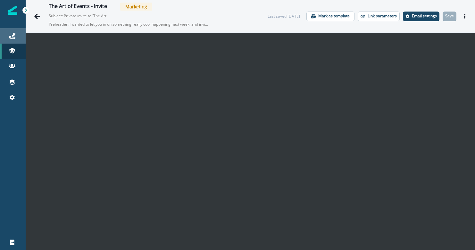
click at [8, 37] on div "Journeys" at bounding box center [13, 36] width 21 height 8
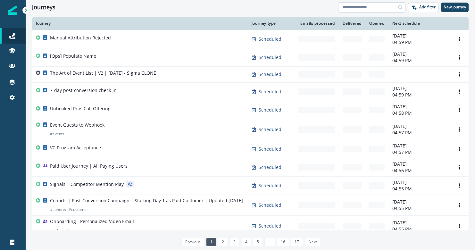
click at [386, 6] on input at bounding box center [371, 7] width 67 height 10
type input "**********"
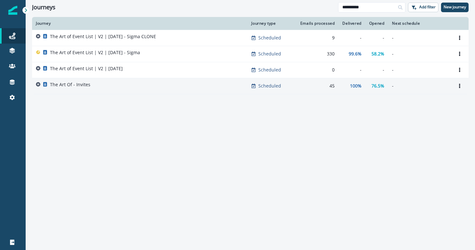
click at [163, 84] on div "The Art Of - Invites" at bounding box center [140, 85] width 208 height 9
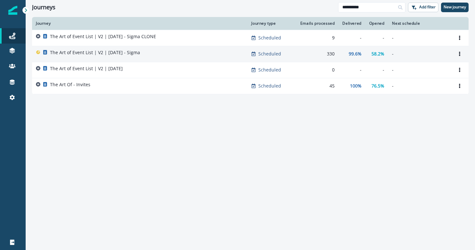
click at [151, 54] on div "The Art of Event List | V2 | [DATE] - Sigma" at bounding box center [140, 53] width 208 height 9
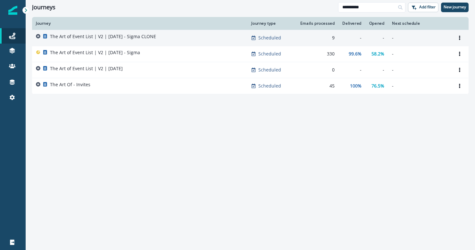
click at [154, 35] on p "The Art of Event List | V2 | [DATE] - Sigma CLONE" at bounding box center [103, 36] width 106 height 6
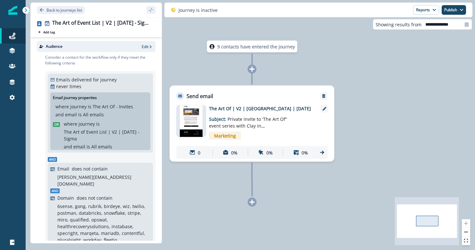
scroll to position [238, 0]
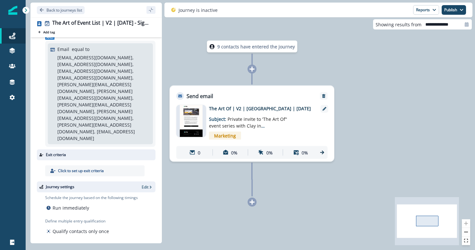
click at [260, 50] on div "9 contacts have entered the journey" at bounding box center [252, 47] width 90 height 12
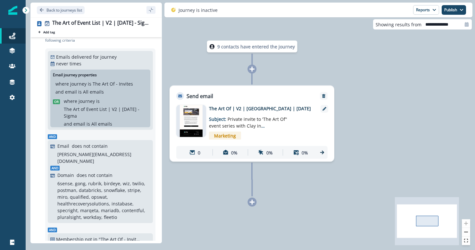
scroll to position [0, 0]
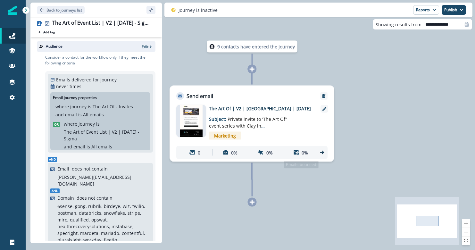
click at [317, 155] on div "0 0% 0% 0%" at bounding box center [251, 152] width 151 height 13
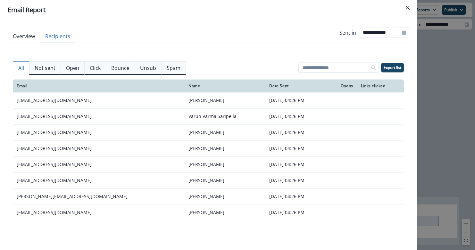
click at [69, 35] on button "Recipients" at bounding box center [57, 36] width 35 height 13
click at [49, 68] on p "Not sent" at bounding box center [45, 68] width 21 height 8
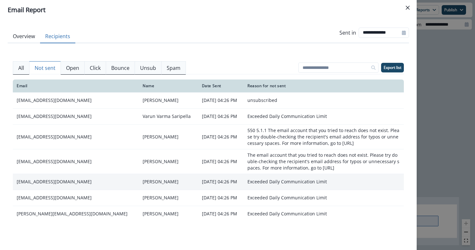
click at [32, 180] on td "[EMAIL_ADDRESS][DOMAIN_NAME]" at bounding box center [76, 182] width 126 height 16
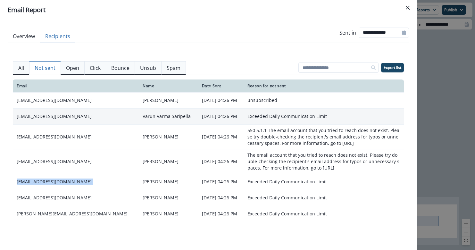
copy td "[EMAIL_ADDRESS][DOMAIN_NAME]"
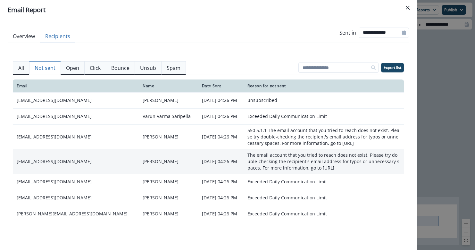
click at [139, 163] on td "[PERSON_NAME]" at bounding box center [168, 161] width 59 height 25
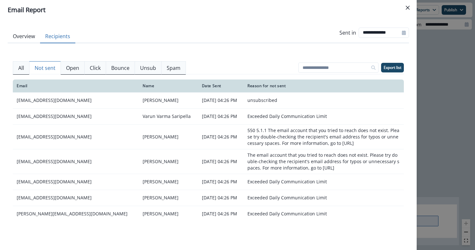
click at [23, 31] on button "Overview" at bounding box center [24, 36] width 32 height 13
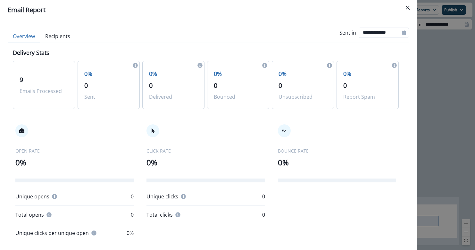
click at [96, 89] on p "0" at bounding box center [108, 86] width 49 height 10
click at [92, 101] on div "0% 0 Sent" at bounding box center [109, 85] width 62 height 48
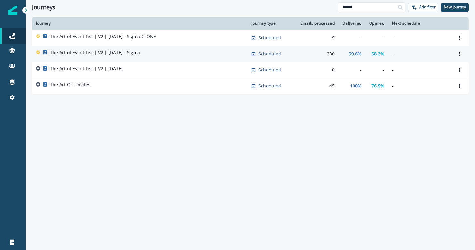
click at [125, 53] on p "The Art of Event List | V2 | [DATE] - Sigma" at bounding box center [95, 52] width 90 height 6
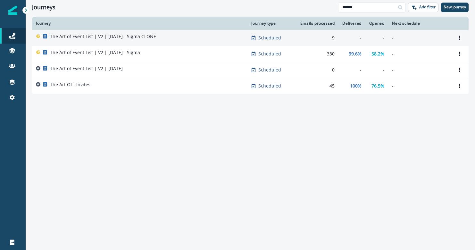
click at [157, 42] on td "The Art of Event List | V2 | [DATE] - Sigma CLONE" at bounding box center [139, 38] width 215 height 16
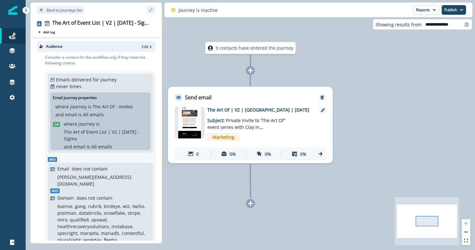
click at [230, 156] on p "0%" at bounding box center [232, 154] width 6 height 7
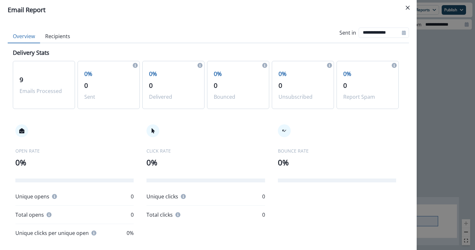
click at [49, 38] on button "Recipients" at bounding box center [57, 36] width 35 height 13
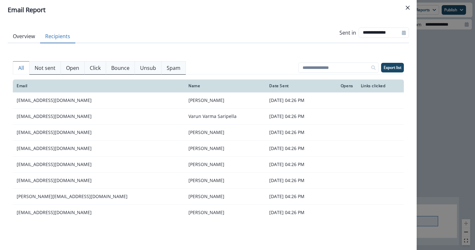
click at [45, 72] on button "Not sent" at bounding box center [45, 67] width 32 height 13
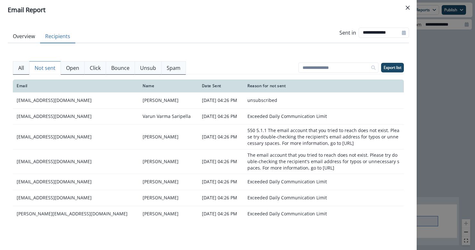
click at [12, 70] on div "All Not sent Open Click Bounce Unsub Spam Export list Email Name Date Sent Open…" at bounding box center [208, 145] width 401 height 204
click at [17, 69] on button "All" at bounding box center [21, 67] width 17 height 13
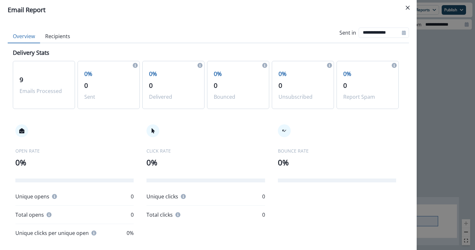
click at [21, 37] on button "Overview" at bounding box center [24, 36] width 32 height 13
click at [37, 67] on div "9 Emails Processed" at bounding box center [44, 85] width 62 height 48
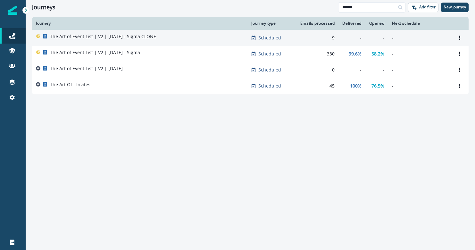
click at [76, 34] on p "The Art of Event List | V2 | August 29 - Sigma CLONE" at bounding box center [103, 36] width 106 height 6
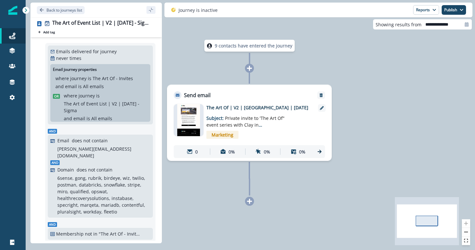
scroll to position [13, 0]
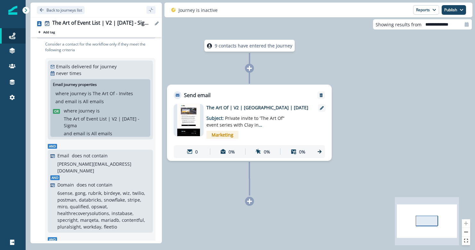
click at [156, 24] on icon "Edit name" at bounding box center [157, 23] width 4 height 4
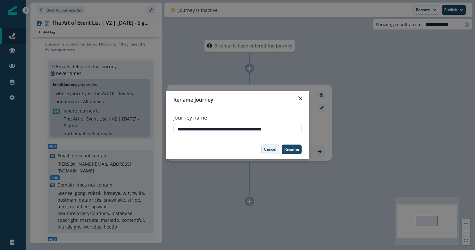
click at [263, 148] on button "Cancel" at bounding box center [270, 150] width 18 height 10
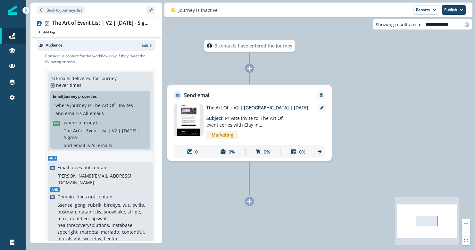
scroll to position [0, 0]
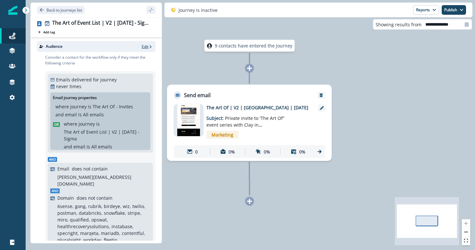
click at [146, 45] on p "Edit" at bounding box center [145, 46] width 7 height 5
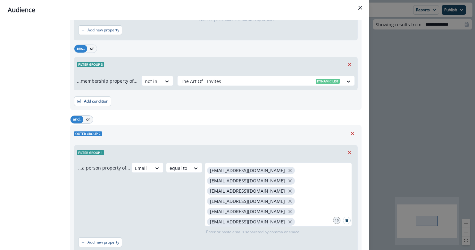
scroll to position [389, 0]
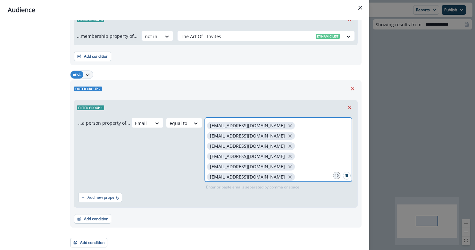
click at [249, 222] on input "text" at bounding box center [278, 228] width 145 height 13
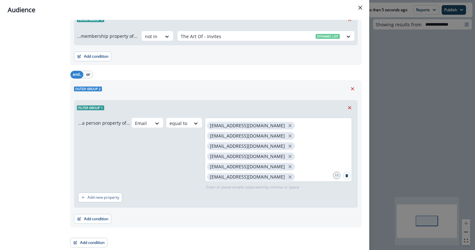
click at [306, 178] on div "tdambrosio@navan.com vzakiyan@navan.com vsaripella@navan.com kchessman@navan.co…" at bounding box center [278, 150] width 147 height 64
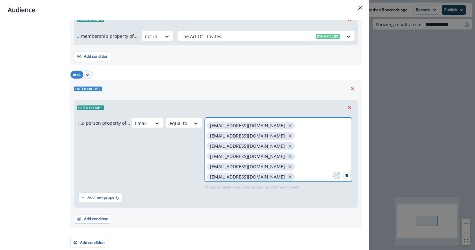
scroll to position [13, 0]
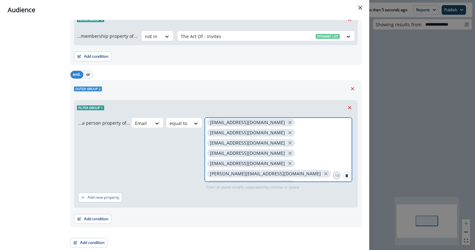
click at [306, 229] on input "text" at bounding box center [278, 235] width 145 height 13
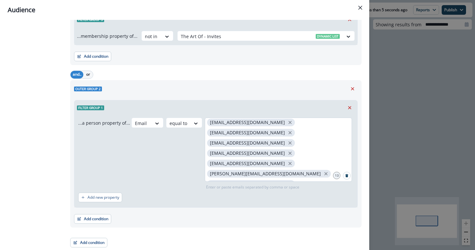
click at [295, 170] on div "tdambrosio@navan.com vzakiyan@navan.com vsaripella@navan.com kchessman@navan.co…" at bounding box center [278, 150] width 147 height 64
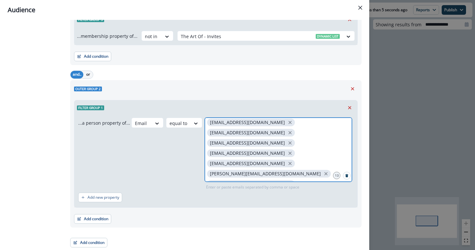
scroll to position [19, 0]
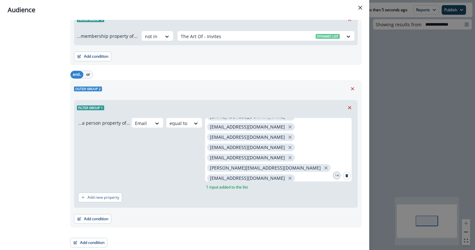
click at [298, 192] on div "Add new property" at bounding box center [215, 197] width 275 height 15
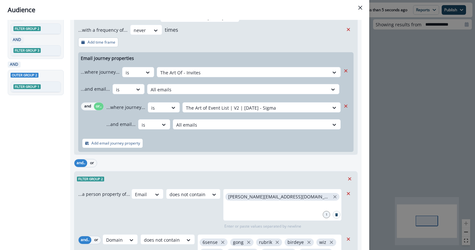
scroll to position [0, 0]
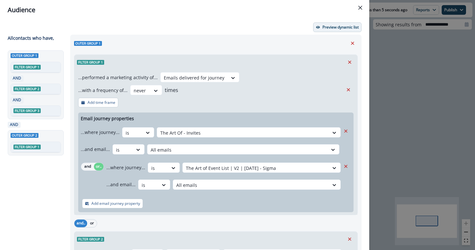
click at [328, 26] on p "Preview dynamic list" at bounding box center [340, 27] width 36 height 4
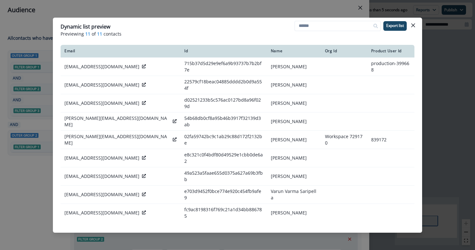
click at [48, 210] on div "Dynamic list preview Previewing 11 of 11 contacts Export list Email Id Name Org…" at bounding box center [237, 125] width 475 height 250
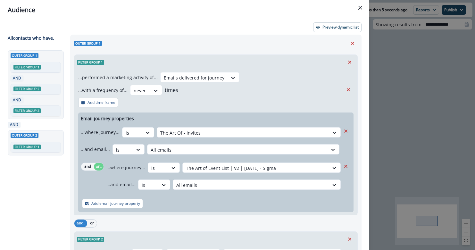
click at [411, 85] on div "Audience Preview dynamic list All contact s who have, Outer group 1 Filter grou…" at bounding box center [237, 125] width 475 height 250
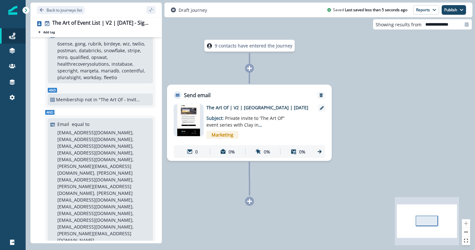
scroll to position [152, 0]
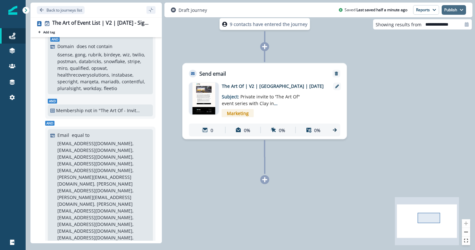
click at [464, 11] on button "Publish" at bounding box center [454, 10] width 24 height 10
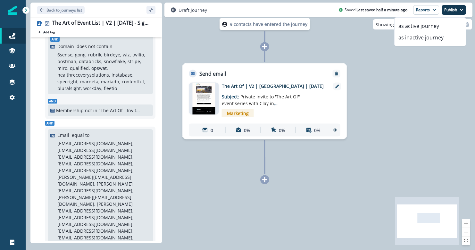
click at [425, 129] on div "9 contacts have entered the journey Send email Email asset changed, journey rep…" at bounding box center [250, 125] width 449 height 250
drag, startPoint x: 136, startPoint y: 204, endPoint x: 102, endPoint y: 205, distance: 34.3
click at [102, 205] on p "tdambrosio@navan.com, vzakiyan@navan.com, vsaripella@navan.com, kchessman@navan…" at bounding box center [102, 197] width 91 height 114
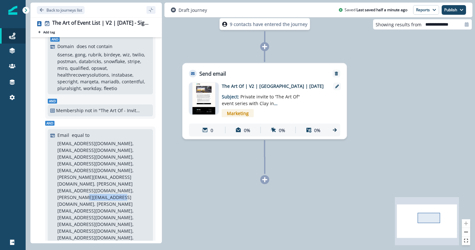
copy p "[EMAIL_ADDRESS]"
click at [114, 177] on p "tdambrosio@navan.com, vzakiyan@navan.com, vsaripella@navan.com, kchessman@navan…" at bounding box center [102, 197] width 91 height 114
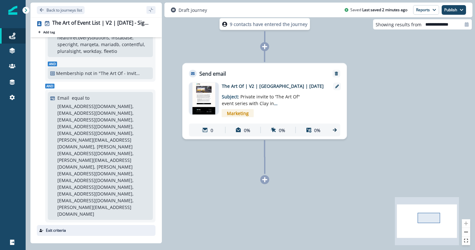
scroll to position [0, 0]
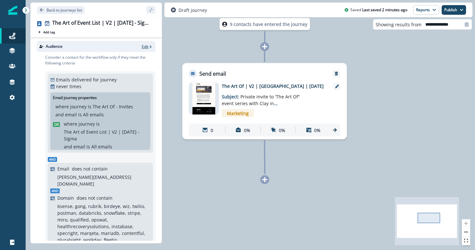
click at [145, 44] on p "Edit" at bounding box center [145, 46] width 7 height 5
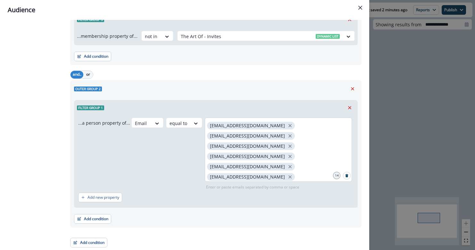
scroll to position [2, 0]
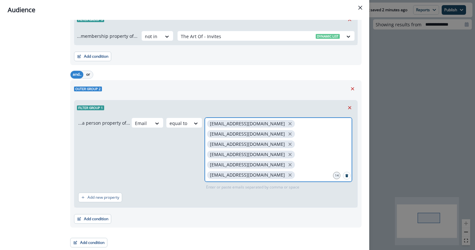
click at [341, 223] on icon "close" at bounding box center [344, 226] width 6 height 6
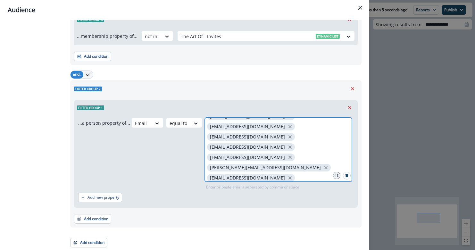
scroll to position [24, 0]
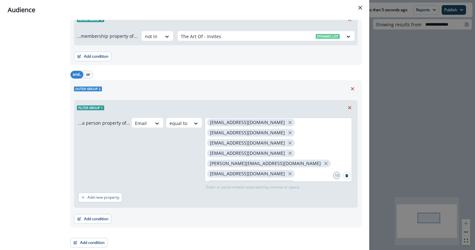
click at [283, 212] on p "bendwyer@kodelabs.com" at bounding box center [247, 214] width 75 height 5
click at [283, 212] on p "[EMAIL_ADDRESS][DOMAIN_NAME]" at bounding box center [247, 214] width 75 height 5
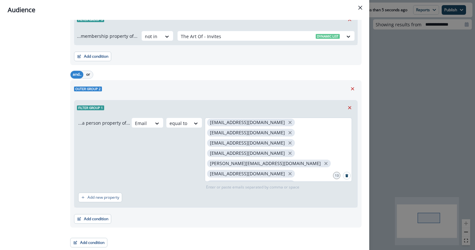
click at [283, 212] on p "[EMAIL_ADDRESS][DOMAIN_NAME]" at bounding box center [247, 214] width 75 height 5
drag, startPoint x: 319, startPoint y: 154, endPoint x: 264, endPoint y: 154, distance: 54.2
click at [264, 211] on span "[EMAIL_ADDRESS][DOMAIN_NAME]" at bounding box center [251, 215] width 88 height 8
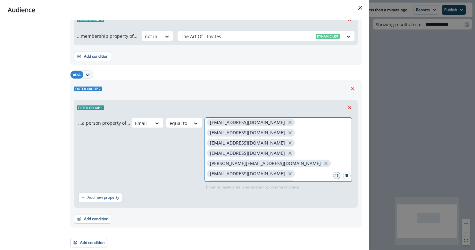
click at [246, 229] on input "text" at bounding box center [278, 235] width 145 height 13
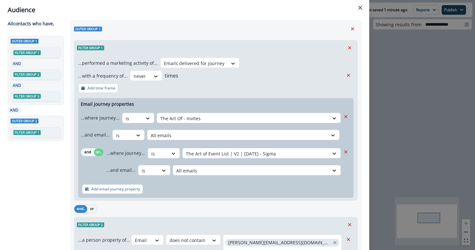
scroll to position [4, 0]
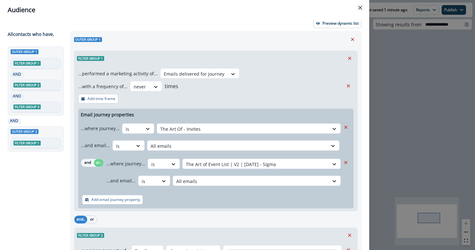
click at [400, 111] on div "Audience Preview dynamic list All contact s who have, Outer group 1 Filter grou…" at bounding box center [237, 125] width 475 height 250
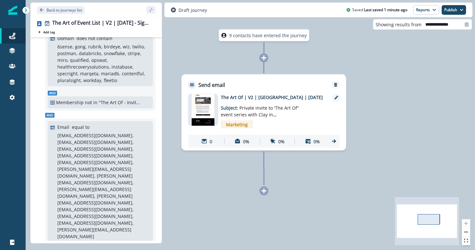
scroll to position [258, 0]
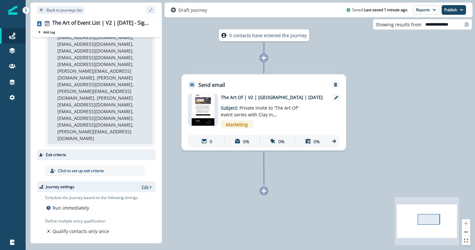
click at [143, 184] on p "Edit" at bounding box center [145, 186] width 7 height 5
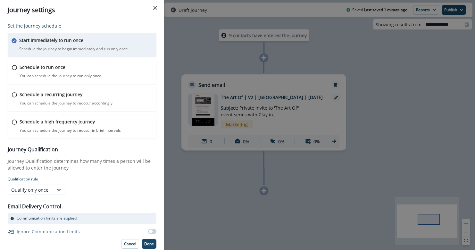
scroll to position [1, 0]
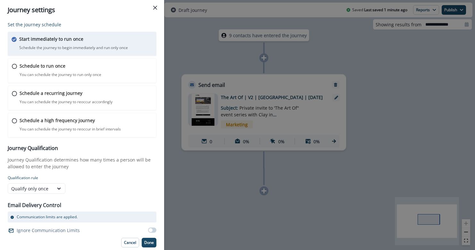
click at [188, 180] on div "Journey settings Set the journey schedule Start immediately to run once Schedul…" at bounding box center [237, 125] width 475 height 250
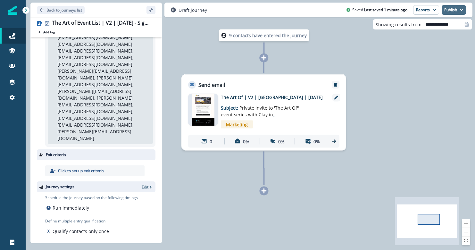
click at [455, 6] on button "Publish" at bounding box center [454, 10] width 24 height 10
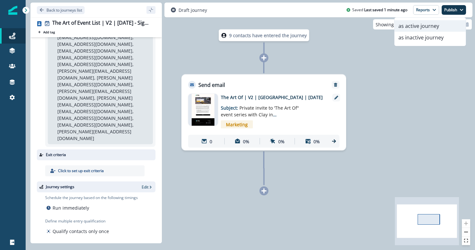
click at [445, 25] on button "as active journey" at bounding box center [430, 26] width 71 height 12
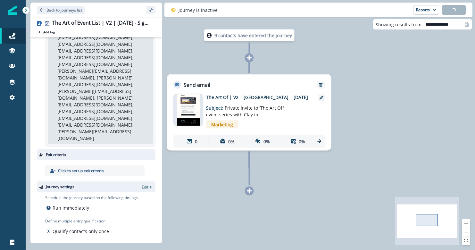
scroll to position [256, 0]
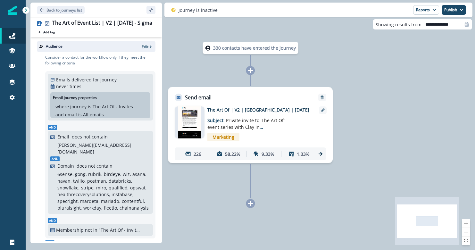
click at [268, 129] on p "Subject: Private invite to 'The Art Of" event series with [PERSON_NAME] in [GEO…" at bounding box center [247, 121] width 80 height 17
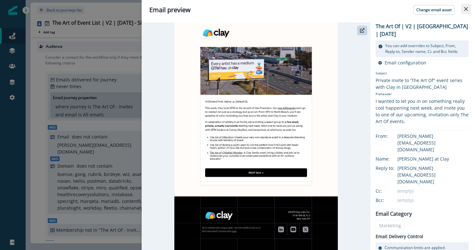
click at [464, 10] on icon "Close" at bounding box center [466, 9] width 4 height 4
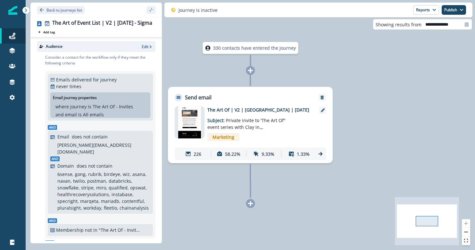
click at [325, 153] on div "226 58.22% 9.33% 1.33%" at bounding box center [250, 153] width 151 height 13
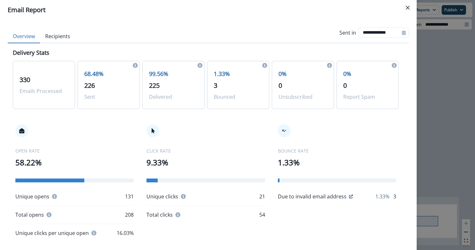
scroll to position [10, 0]
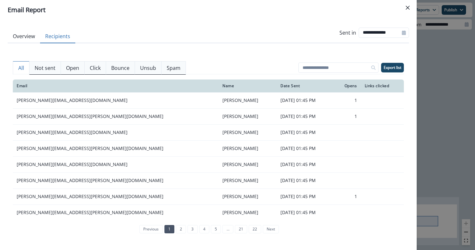
click at [52, 32] on button "Recipients" at bounding box center [57, 36] width 35 height 13
click at [324, 71] on input at bounding box center [338, 68] width 80 height 10
type input "*****"
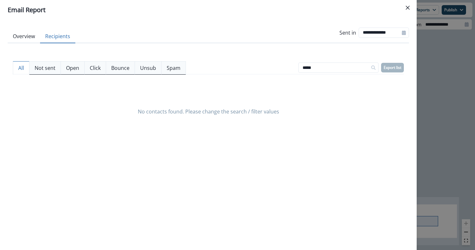
click at [43, 68] on p "Not sent" at bounding box center [45, 68] width 21 height 8
click at [25, 68] on button "All" at bounding box center [21, 67] width 17 height 13
click at [441, 80] on div "**********" at bounding box center [237, 125] width 475 height 250
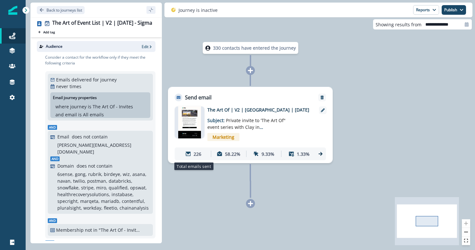
click at [201, 153] on p "226" at bounding box center [198, 154] width 8 height 7
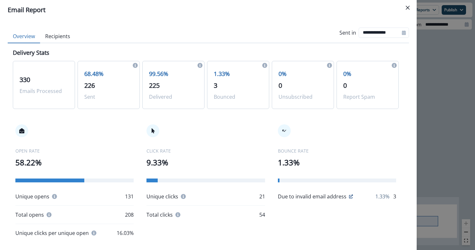
click at [64, 39] on button "Recipients" at bounding box center [57, 36] width 35 height 13
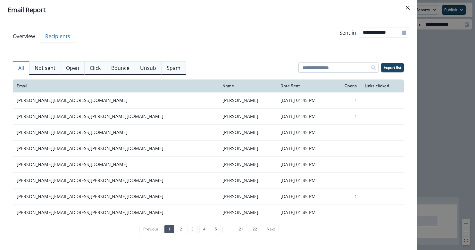
click at [323, 64] on input at bounding box center [338, 68] width 80 height 10
type input "*****"
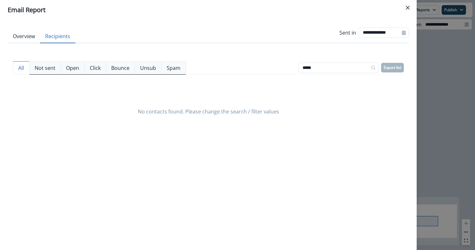
click at [45, 69] on p "Not sent" at bounding box center [45, 68] width 21 height 8
click at [18, 69] on p "All" at bounding box center [21, 68] width 6 height 8
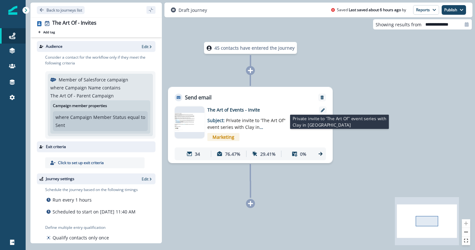
click at [215, 124] on span "Private invite to 'The Art Of" event series with Clay in [GEOGRAPHIC_DATA]" at bounding box center [246, 127] width 78 height 20
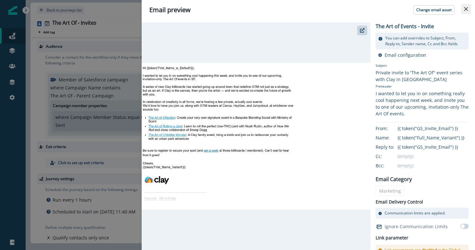
click at [465, 9] on icon "Close" at bounding box center [466, 9] width 4 height 4
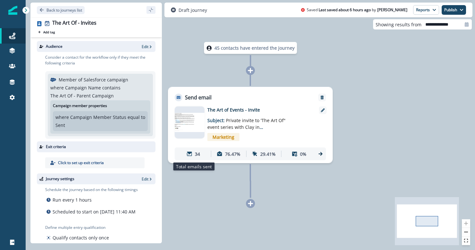
click at [195, 152] on p "34" at bounding box center [197, 154] width 5 height 7
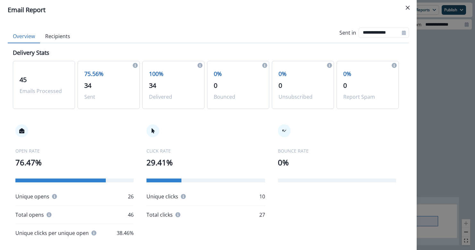
click at [63, 40] on button "Recipients" at bounding box center [57, 36] width 35 height 13
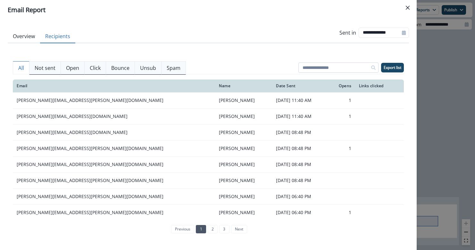
click at [319, 71] on input at bounding box center [338, 68] width 80 height 10
paste input "**********"
type input "**********"
click at [390, 69] on p "Export list" at bounding box center [393, 67] width 18 height 4
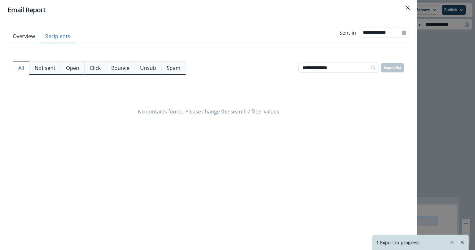
click at [421, 79] on div "**********" at bounding box center [237, 125] width 475 height 250
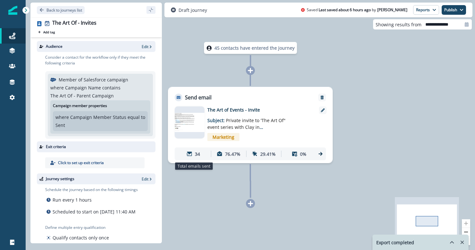
click at [189, 157] on div "34" at bounding box center [193, 154] width 32 height 12
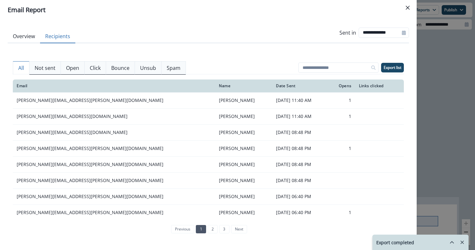
click at [50, 38] on button "Recipients" at bounding box center [57, 36] width 35 height 13
click at [325, 71] on input at bounding box center [338, 68] width 80 height 10
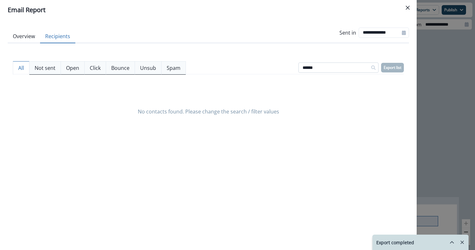
click at [314, 71] on input "******" at bounding box center [338, 68] width 80 height 10
click at [324, 65] on input "*******" at bounding box center [338, 68] width 80 height 10
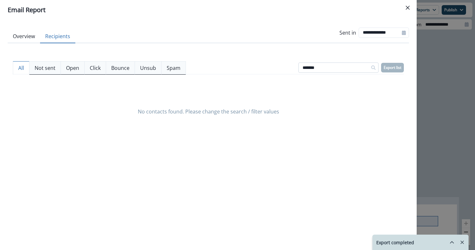
click at [324, 65] on input "*******" at bounding box center [338, 68] width 80 height 10
type input "*****"
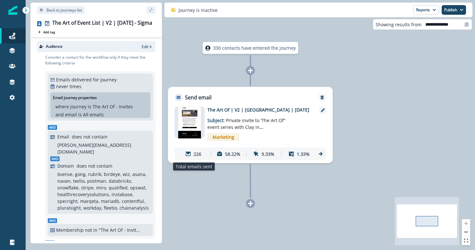
click at [186, 155] on icon at bounding box center [188, 154] width 6 height 6
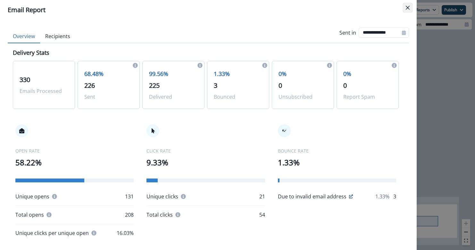
click at [406, 9] on icon "Close" at bounding box center [408, 8] width 4 height 4
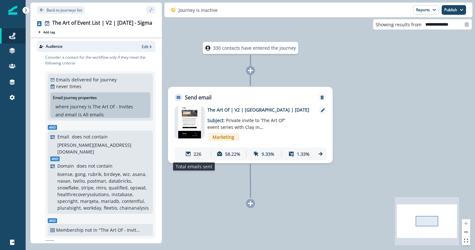
click at [188, 155] on icon at bounding box center [188, 154] width 6 height 6
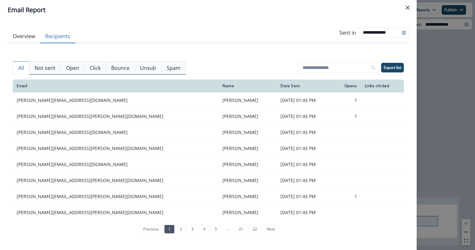
click at [61, 39] on button "Recipients" at bounding box center [57, 36] width 35 height 13
click at [314, 70] on input at bounding box center [338, 68] width 80 height 10
paste input "**********"
type input "**********"
click at [329, 54] on div "**********" at bounding box center [208, 144] width 391 height 193
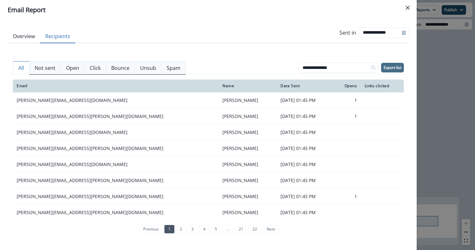
click at [393, 70] on p "Export list" at bounding box center [393, 67] width 18 height 4
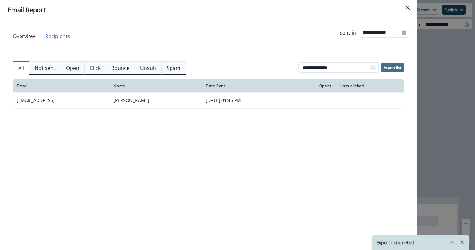
click at [54, 68] on p "Not sent" at bounding box center [45, 68] width 21 height 8
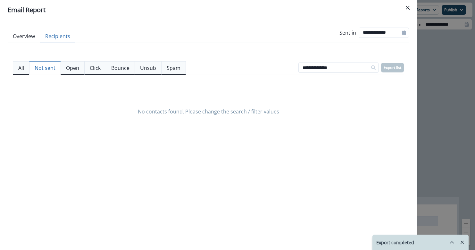
click at [22, 67] on p "All" at bounding box center [21, 68] width 6 height 8
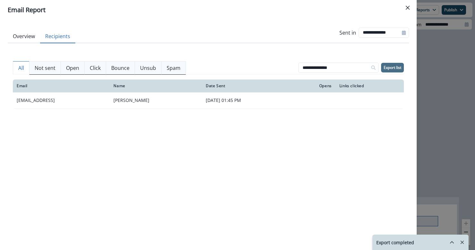
click at [112, 54] on div "**********" at bounding box center [208, 144] width 391 height 193
click at [23, 38] on button "Overview" at bounding box center [24, 36] width 32 height 13
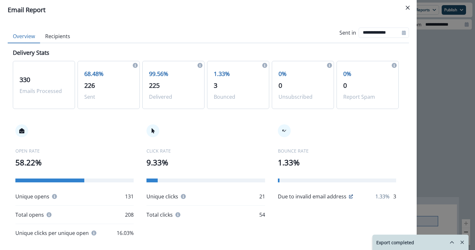
click at [96, 82] on p "226" at bounding box center [108, 86] width 49 height 10
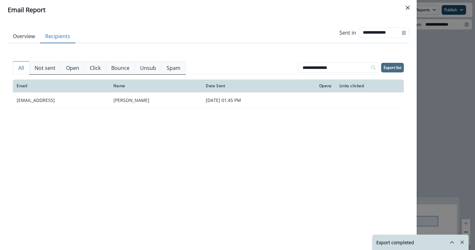
click at [54, 37] on button "Recipients" at bounding box center [57, 36] width 35 height 13
click at [52, 69] on p "Not sent" at bounding box center [45, 68] width 21 height 8
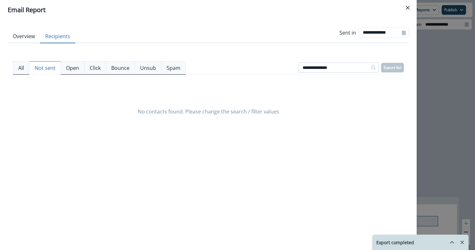
click at [348, 70] on input "**********" at bounding box center [338, 68] width 80 height 10
click at [304, 98] on div "No contacts found." at bounding box center [208, 111] width 391 height 64
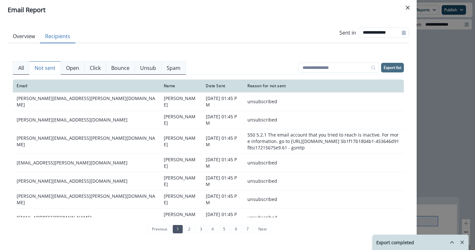
click at [19, 70] on p "All" at bounding box center [21, 68] width 6 height 8
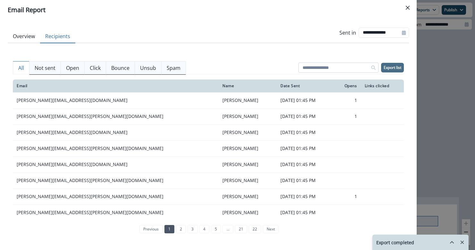
click at [335, 68] on input at bounding box center [338, 68] width 80 height 10
paste input "**********"
click at [302, 61] on div "**********" at bounding box center [208, 67] width 391 height 13
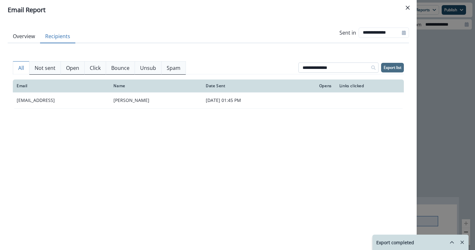
click at [318, 66] on input "**********" at bounding box center [338, 68] width 80 height 10
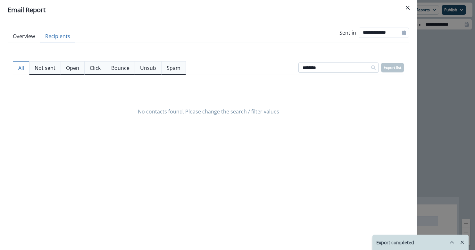
click at [326, 63] on input "********" at bounding box center [338, 68] width 80 height 10
click at [325, 71] on input "********" at bounding box center [338, 68] width 80 height 10
click at [325, 70] on input "******" at bounding box center [338, 68] width 80 height 10
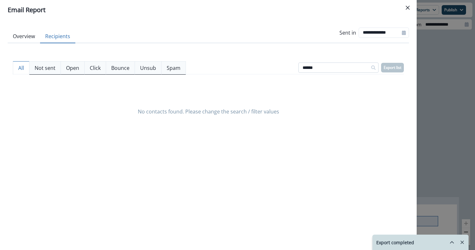
click at [325, 70] on input "******" at bounding box center [338, 68] width 80 height 10
type input "*"
click at [328, 63] on input "******" at bounding box center [338, 68] width 80 height 10
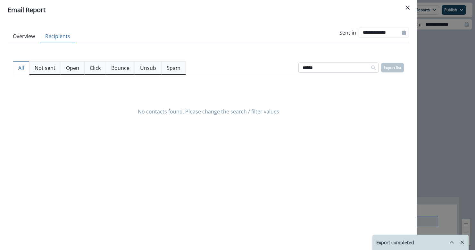
click at [328, 63] on input "******" at bounding box center [338, 68] width 80 height 10
type input "*****"
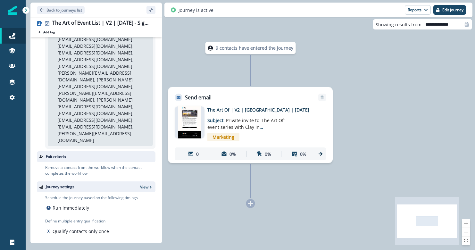
scroll to position [199, 0]
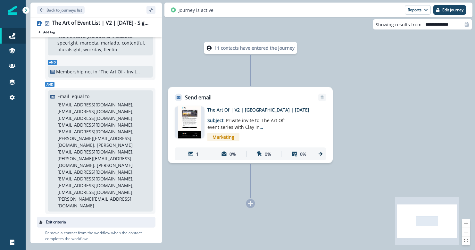
scroll to position [229, 0]
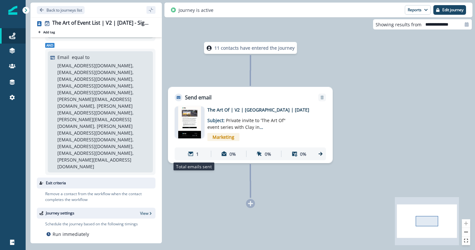
click at [202, 155] on div "1" at bounding box center [193, 154] width 32 height 12
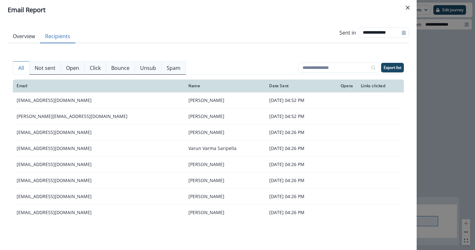
click at [55, 41] on button "Recipients" at bounding box center [57, 36] width 35 height 13
click at [50, 69] on p "Not sent" at bounding box center [45, 68] width 21 height 8
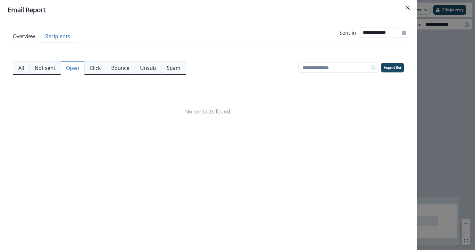
click at [75, 67] on p "Open" at bounding box center [72, 68] width 13 height 8
click at [87, 69] on button "Click" at bounding box center [95, 67] width 22 height 13
click at [25, 68] on button "All" at bounding box center [21, 67] width 17 height 13
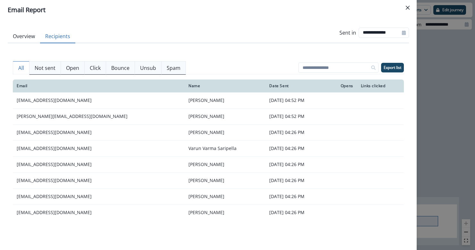
click at [443, 113] on div "**********" at bounding box center [237, 125] width 475 height 250
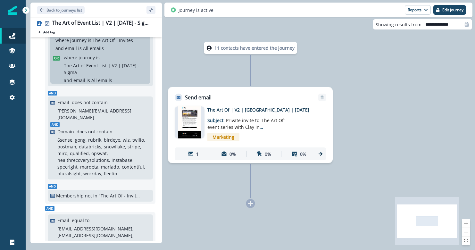
scroll to position [48, 0]
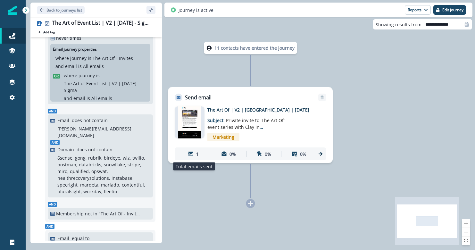
click at [187, 155] on div "1" at bounding box center [193, 154] width 32 height 12
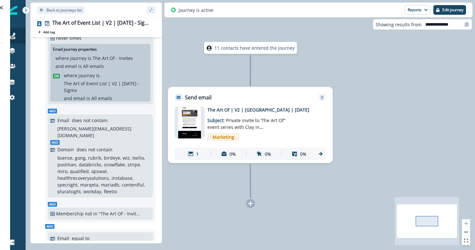
type input "**********"
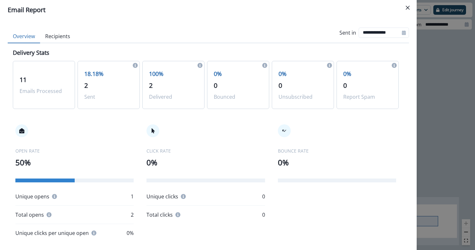
click at [24, 36] on button "Overview" at bounding box center [24, 36] width 32 height 13
click at [408, 10] on button "Close" at bounding box center [408, 8] width 10 height 10
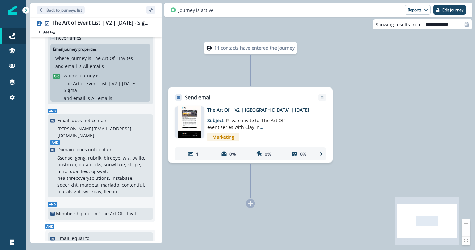
scroll to position [0, 0]
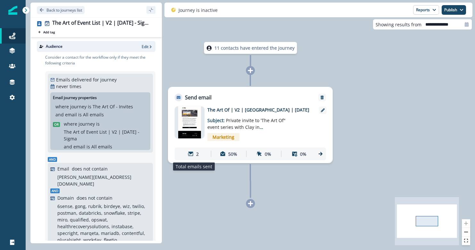
click at [201, 153] on div "2" at bounding box center [193, 154] width 32 height 12
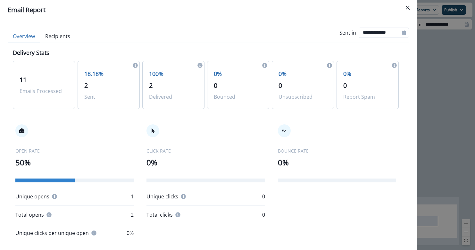
click at [59, 39] on button "Recipients" at bounding box center [57, 36] width 35 height 13
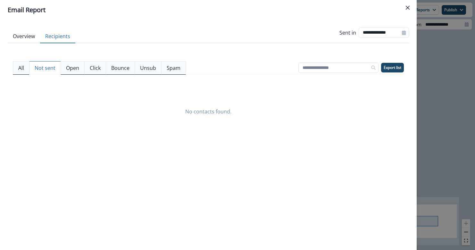
click at [57, 62] on button "Not sent" at bounding box center [45, 67] width 32 height 13
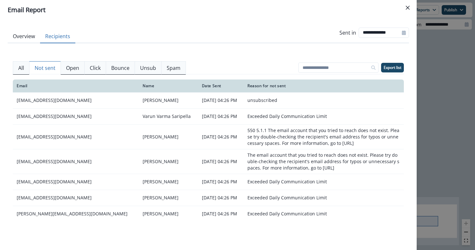
click at [28, 71] on button "All" at bounding box center [21, 67] width 17 height 13
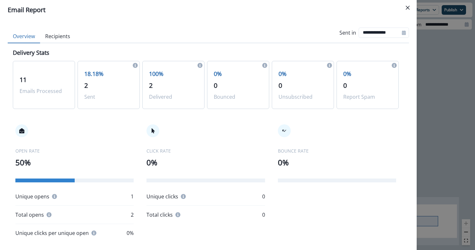
click at [20, 36] on button "Overview" at bounding box center [24, 36] width 32 height 13
click at [463, 105] on div "**********" at bounding box center [237, 125] width 475 height 250
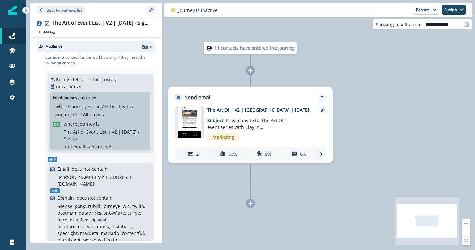
click at [147, 47] on p "Edit" at bounding box center [145, 46] width 7 height 5
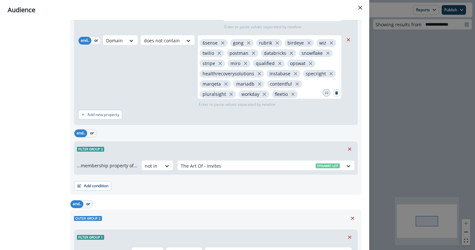
scroll to position [389, 0]
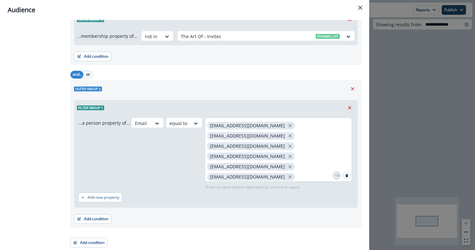
click at [331, 179] on div "tdambrosio@navan.com vzakiyan@navan.com vsaripella@navan.com kchessman@navan.co…" at bounding box center [278, 150] width 147 height 64
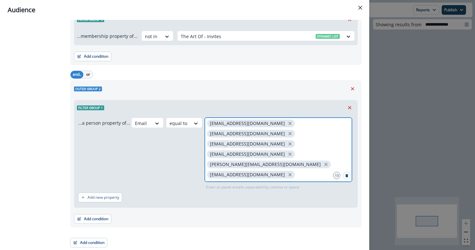
scroll to position [24, 0]
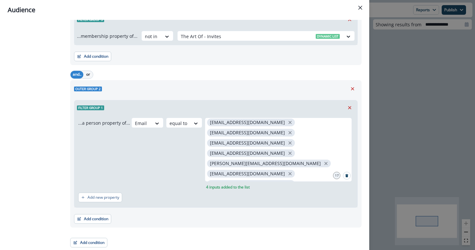
click at [317, 204] on div "Add new property" at bounding box center [215, 197] width 275 height 15
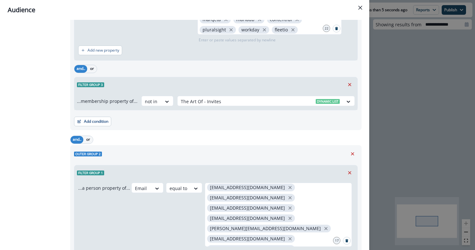
scroll to position [389, 0]
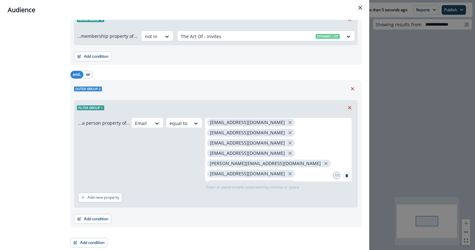
click at [413, 179] on div "Audience Preview dynamic list All contact s who have, Outer group 1 Filter grou…" at bounding box center [237, 125] width 475 height 250
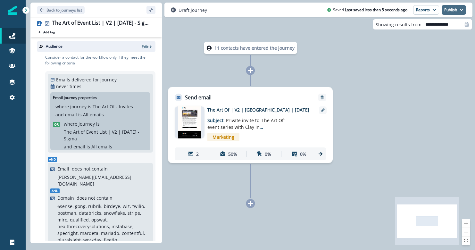
click at [447, 10] on button "Publish" at bounding box center [454, 10] width 24 height 10
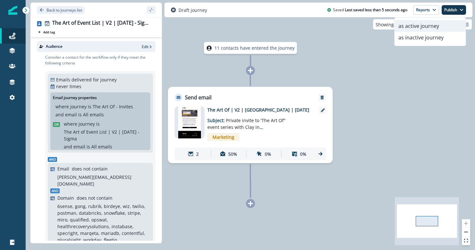
click at [450, 26] on button "as active journey" at bounding box center [430, 26] width 71 height 12
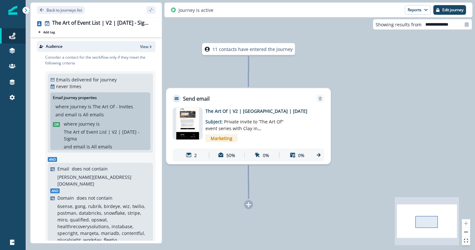
click at [452, 146] on div "11 contacts have entered the journey Send email Email asset changed, journey re…" at bounding box center [250, 125] width 449 height 250
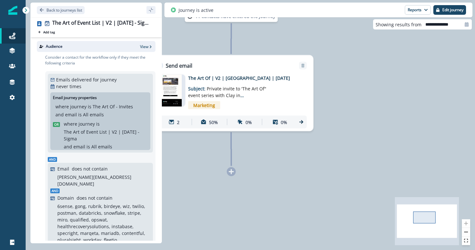
drag, startPoint x: 435, startPoint y: 113, endPoint x: 425, endPoint y: 51, distance: 62.9
click at [425, 59] on div "11 contacts have entered the journey Send email Email asset changed, journey re…" at bounding box center [250, 125] width 449 height 250
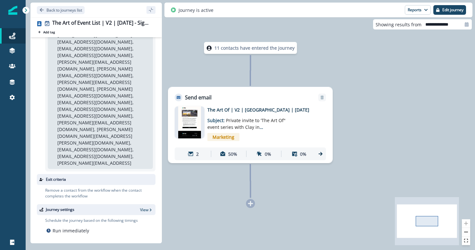
scroll to position [276, 0]
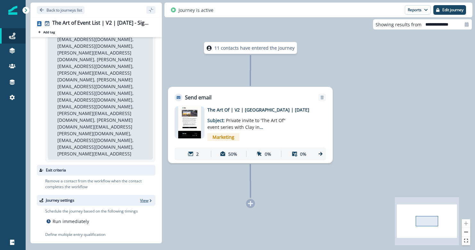
click at [146, 198] on p "View" at bounding box center [144, 200] width 8 height 5
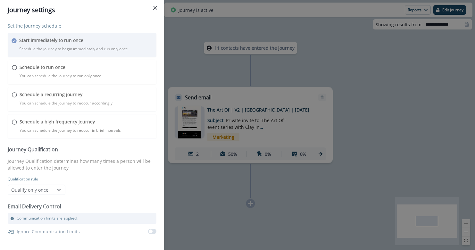
click at [152, 229] on div "Set the journey schedule Start immediately to run once Schedule the journey to …" at bounding box center [82, 129] width 149 height 214
click at [153, 233] on div "Set the journey schedule Start immediately to run once Schedule the journey to …" at bounding box center [82, 129] width 149 height 214
click at [290, 84] on div "Journey settings Set the journey schedule Start immediately to run once Schedul…" at bounding box center [237, 125] width 475 height 250
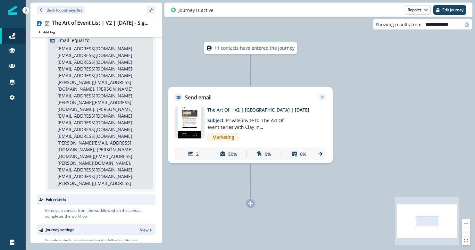
scroll to position [276, 0]
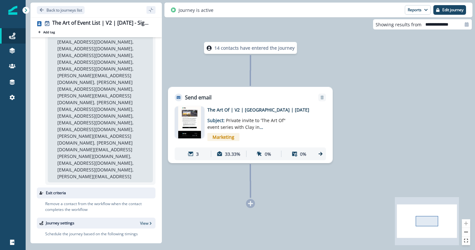
scroll to position [276, 0]
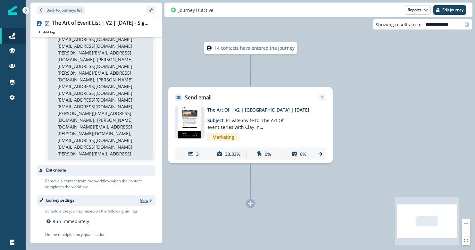
click at [146, 198] on p "View" at bounding box center [144, 200] width 8 height 5
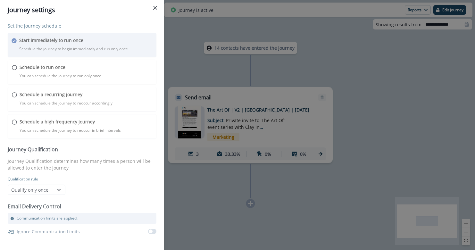
click at [194, 80] on div "Journey settings Set the journey schedule Start immediately to run once Schedul…" at bounding box center [237, 125] width 475 height 250
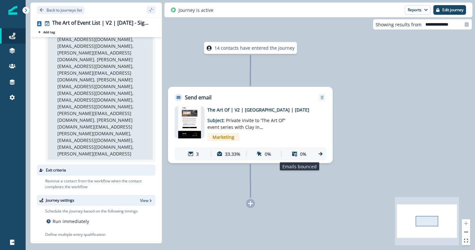
click at [299, 151] on div "0%" at bounding box center [299, 154] width 32 height 12
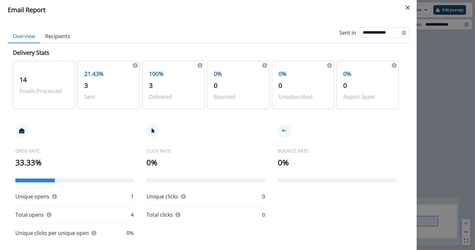
click at [86, 91] on div "21.43% 3 Sent" at bounding box center [109, 85] width 62 height 48
click at [86, 86] on span "3" at bounding box center [86, 85] width 4 height 9
click at [65, 38] on button "Recipients" at bounding box center [57, 36] width 35 height 13
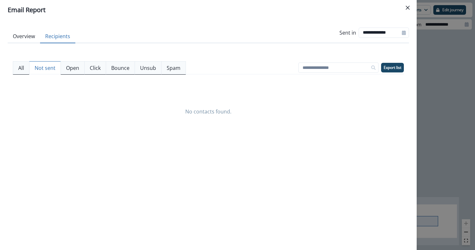
click at [51, 63] on button "Not sent" at bounding box center [45, 67] width 32 height 13
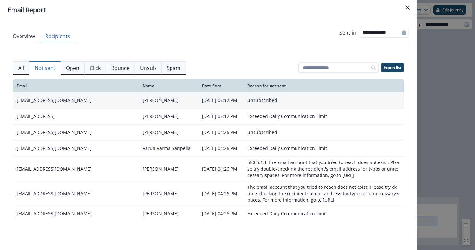
scroll to position [21, 0]
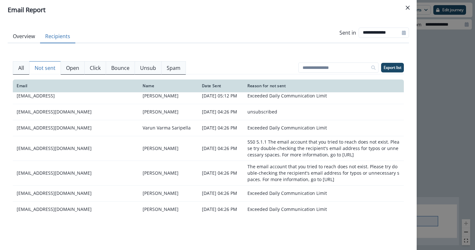
click at [23, 66] on p "All" at bounding box center [21, 68] width 6 height 8
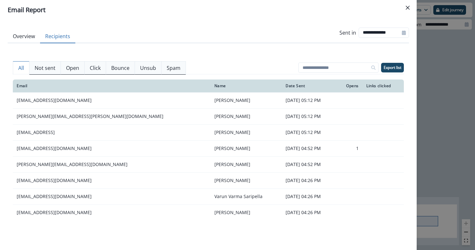
click at [25, 35] on button "Overview" at bounding box center [24, 36] width 32 height 13
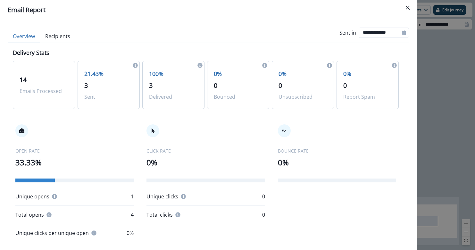
click at [421, 122] on div "**********" at bounding box center [237, 125] width 475 height 250
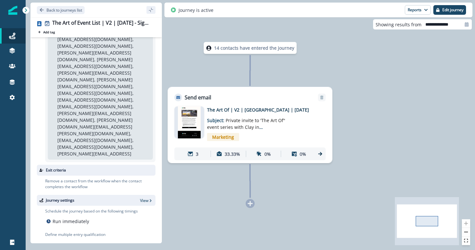
drag, startPoint x: 421, startPoint y: 122, endPoint x: 286, endPoint y: 121, distance: 135.6
click at [288, 121] on div "14 contacts have entered the journey Send email Email asset changed, journey re…" at bounding box center [250, 125] width 449 height 250
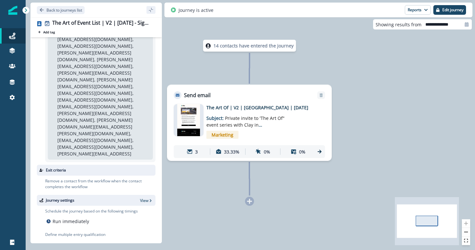
drag, startPoint x: 286, startPoint y: 121, endPoint x: 409, endPoint y: 120, distance: 123.1
click at [420, 120] on div "14 contacts have entered the journey Send email Email asset changed, journey re…" at bounding box center [250, 125] width 449 height 250
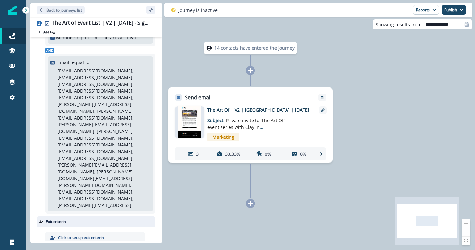
scroll to position [278, 0]
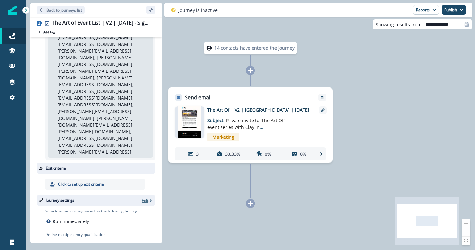
click at [148, 198] on p "Edit" at bounding box center [145, 200] width 7 height 5
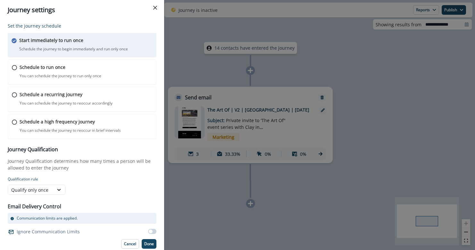
click at [152, 230] on span at bounding box center [151, 231] width 4 height 4
click at [153, 243] on p "Done" at bounding box center [149, 244] width 10 height 4
click at [47, 193] on div "Qualify only once" at bounding box center [30, 190] width 39 height 7
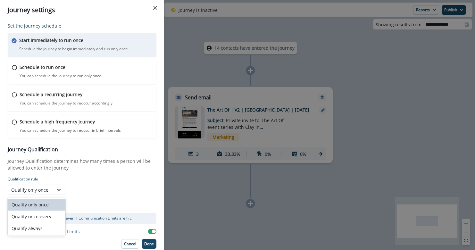
click at [107, 189] on div "Qualify only once selected, 1 of 3. 3 results available. Use Up and Down to cho…" at bounding box center [67, 190] width 119 height 10
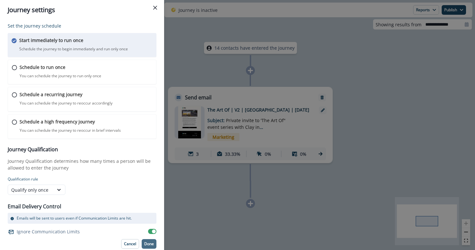
click at [148, 247] on button "Done" at bounding box center [149, 244] width 15 height 10
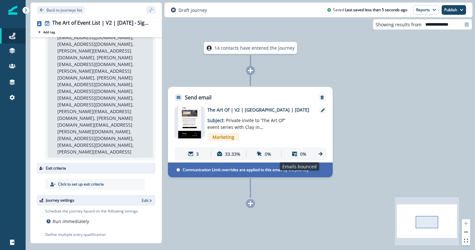
click at [309, 152] on div "0%" at bounding box center [299, 154] width 32 height 12
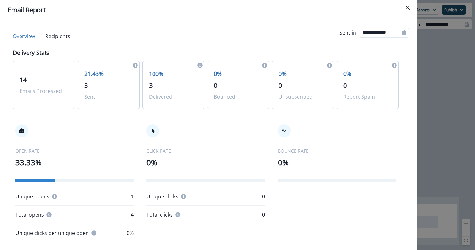
click at [54, 35] on button "Recipients" at bounding box center [57, 36] width 35 height 13
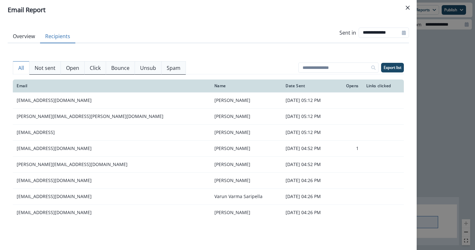
click at [51, 62] on button "Not sent" at bounding box center [45, 67] width 32 height 13
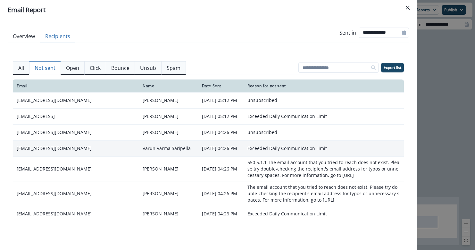
click at [61, 151] on td "[EMAIL_ADDRESS][DOMAIN_NAME]" at bounding box center [76, 148] width 126 height 16
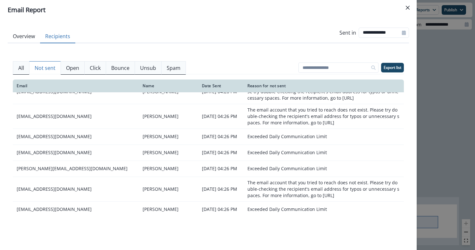
scroll to position [0, 0]
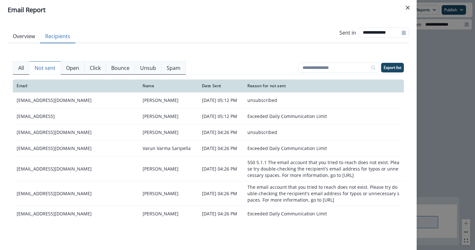
click at [24, 40] on button "Overview" at bounding box center [24, 36] width 32 height 13
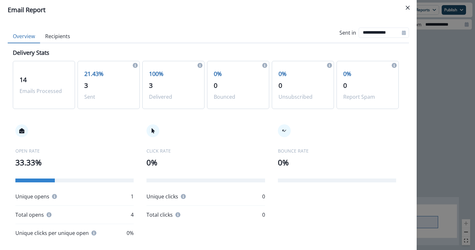
click at [440, 112] on div "**********" at bounding box center [237, 125] width 475 height 250
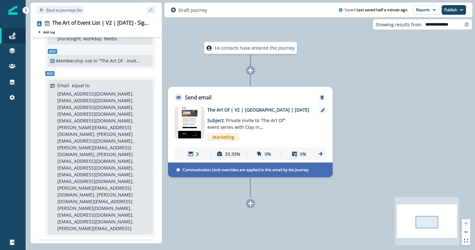
scroll to position [292, 0]
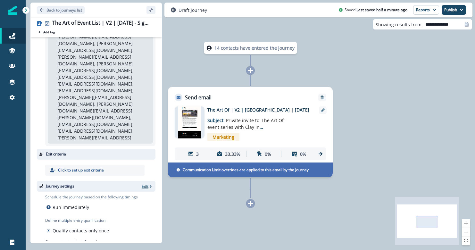
click at [145, 184] on p "Edit" at bounding box center [145, 186] width 7 height 5
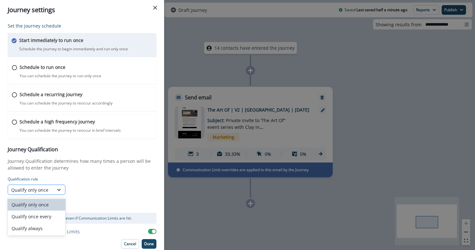
click at [56, 192] on div at bounding box center [59, 190] width 11 height 6
click at [155, 11] on button "Close" at bounding box center [155, 8] width 10 height 10
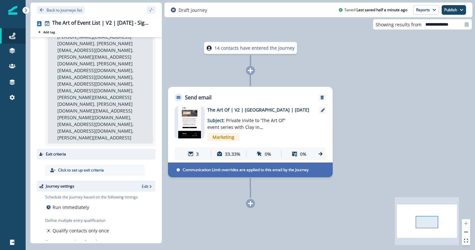
scroll to position [0, 0]
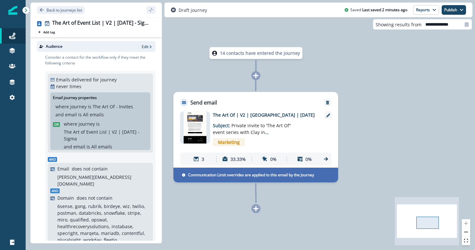
click at [288, 173] on p "Communication Limit overrides are applied to this email by the Journey" at bounding box center [251, 175] width 126 height 6
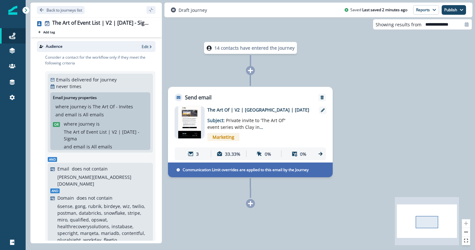
click at [315, 156] on div "3 33.33% 0% 0%" at bounding box center [250, 153] width 151 height 13
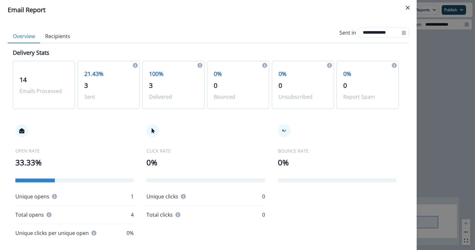
click at [70, 38] on button "Recipients" at bounding box center [57, 36] width 35 height 13
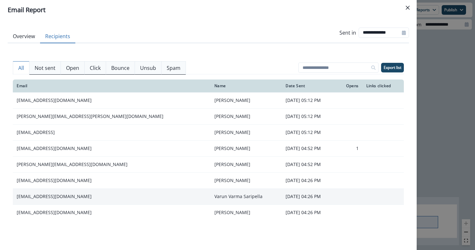
click at [41, 198] on td "[EMAIL_ADDRESS][DOMAIN_NAME]" at bounding box center [112, 196] width 198 height 16
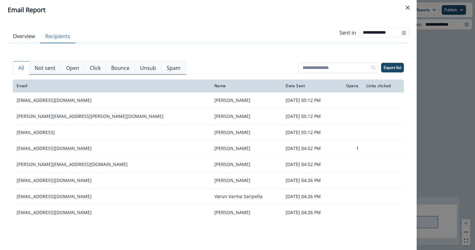
click at [47, 63] on button "Not sent" at bounding box center [45, 67] width 32 height 13
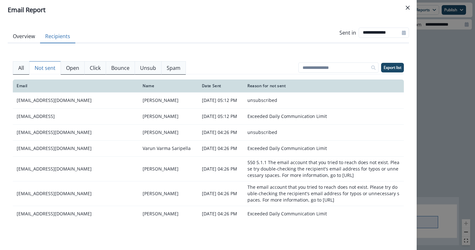
click at [417, 7] on div "**********" at bounding box center [237, 125] width 475 height 250
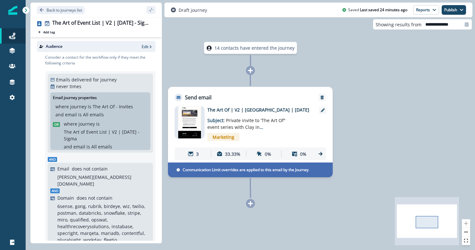
click at [201, 148] on div "3" at bounding box center [193, 154] width 32 height 12
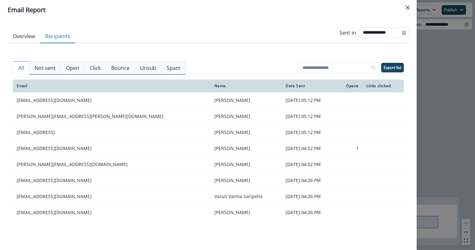
click at [72, 39] on button "Recipients" at bounding box center [57, 36] width 35 height 13
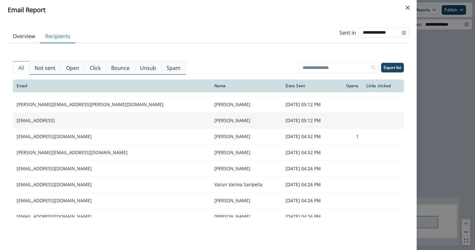
scroll to position [13, 0]
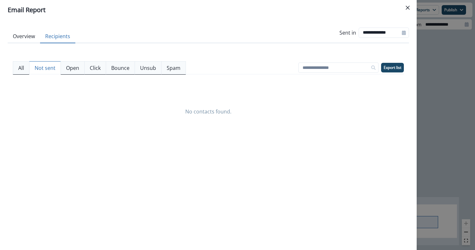
click at [48, 69] on p "Not sent" at bounding box center [45, 68] width 21 height 8
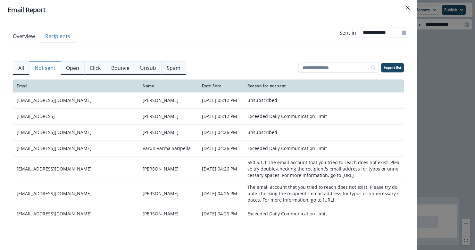
click at [191, 1] on header "Email Report" at bounding box center [208, 10] width 417 height 20
